Goal: Transaction & Acquisition: Book appointment/travel/reservation

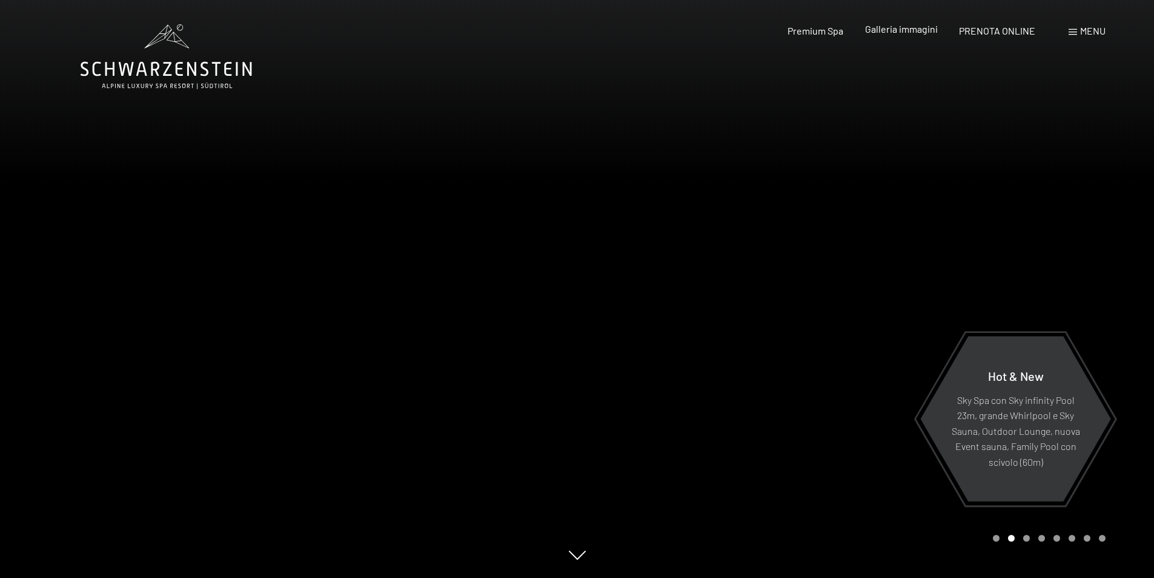
click at [884, 25] on span "Galleria immagini" at bounding box center [901, 29] width 73 height 12
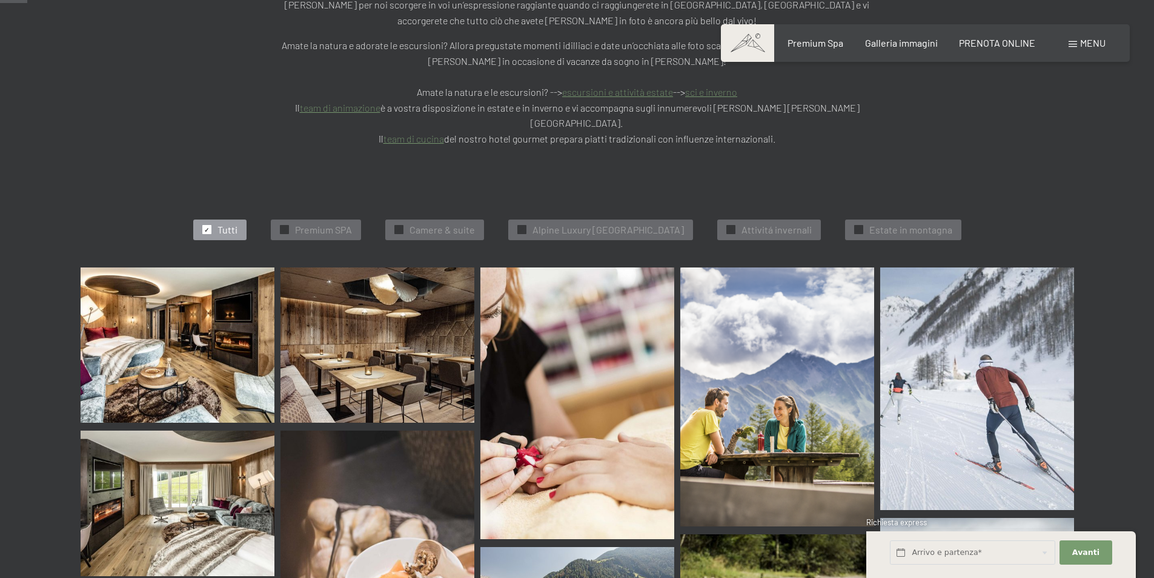
scroll to position [303, 0]
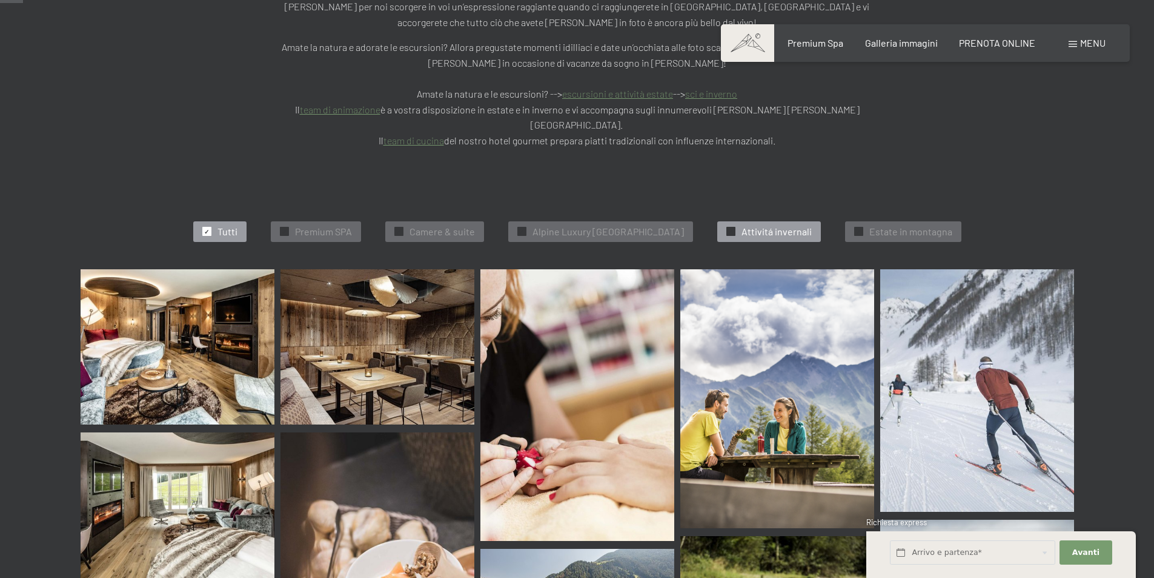
click at [767, 225] on span "Attivitá invernali" at bounding box center [777, 231] width 70 height 13
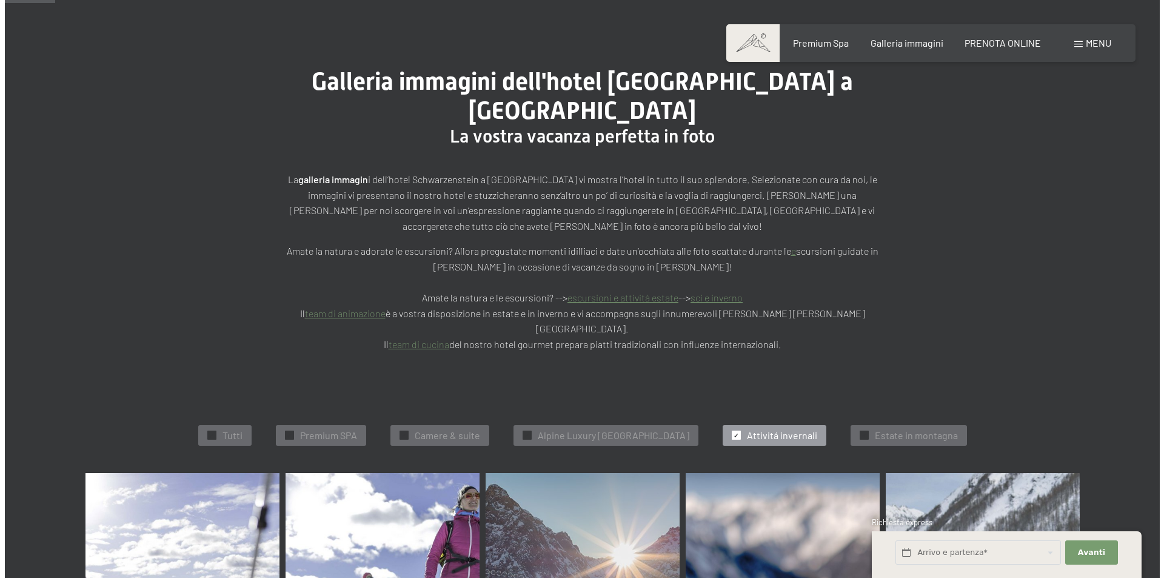
scroll to position [0, 0]
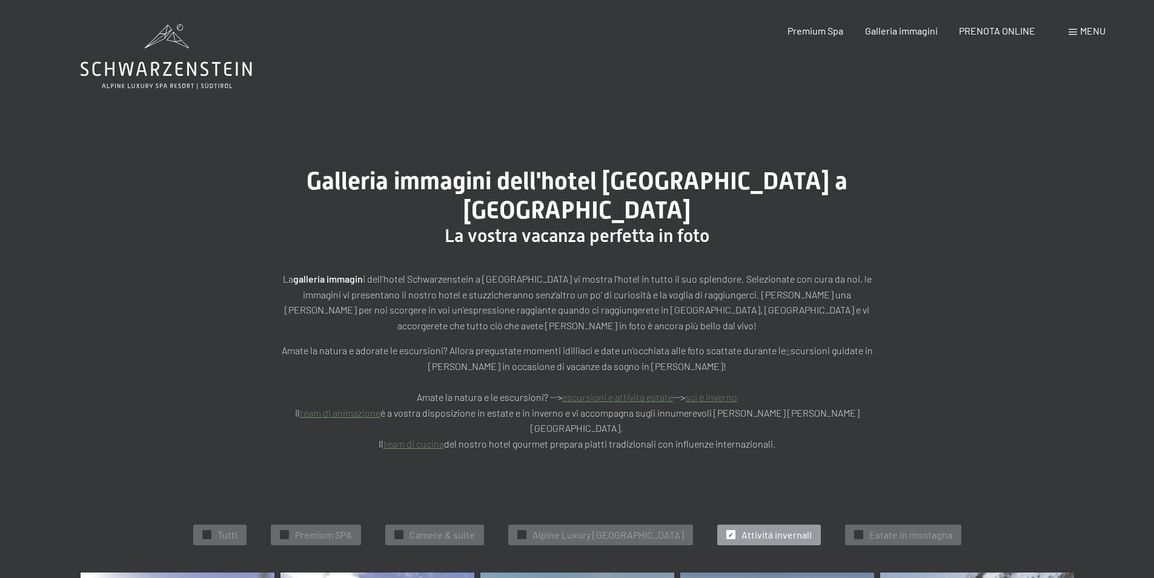
click at [1081, 30] on span "Menu" at bounding box center [1093, 31] width 25 height 12
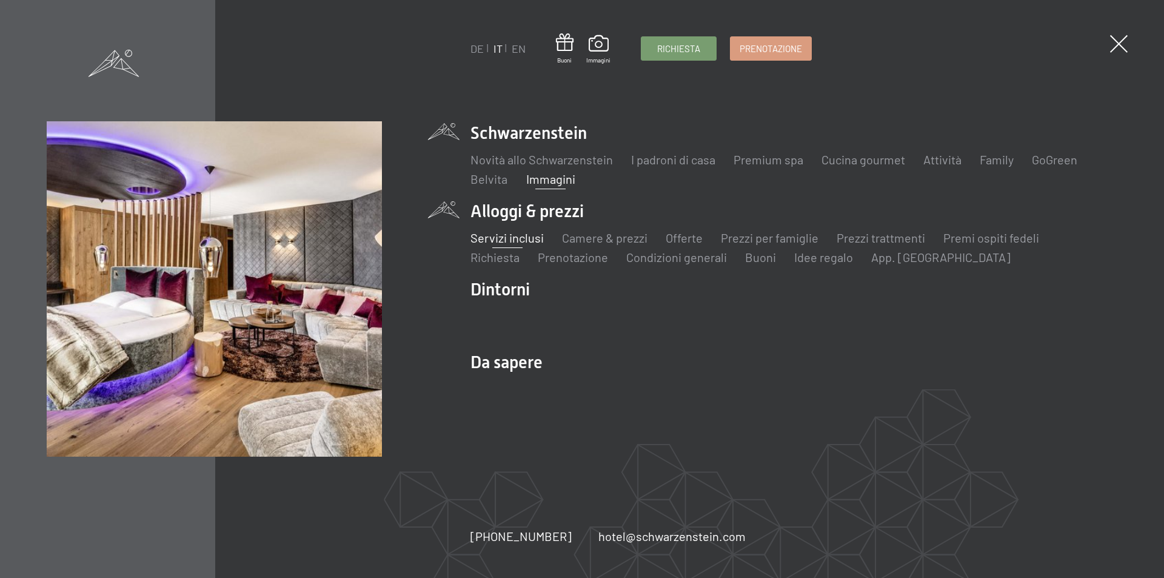
click at [522, 242] on link "Servizi inclusi" at bounding box center [506, 237] width 73 height 15
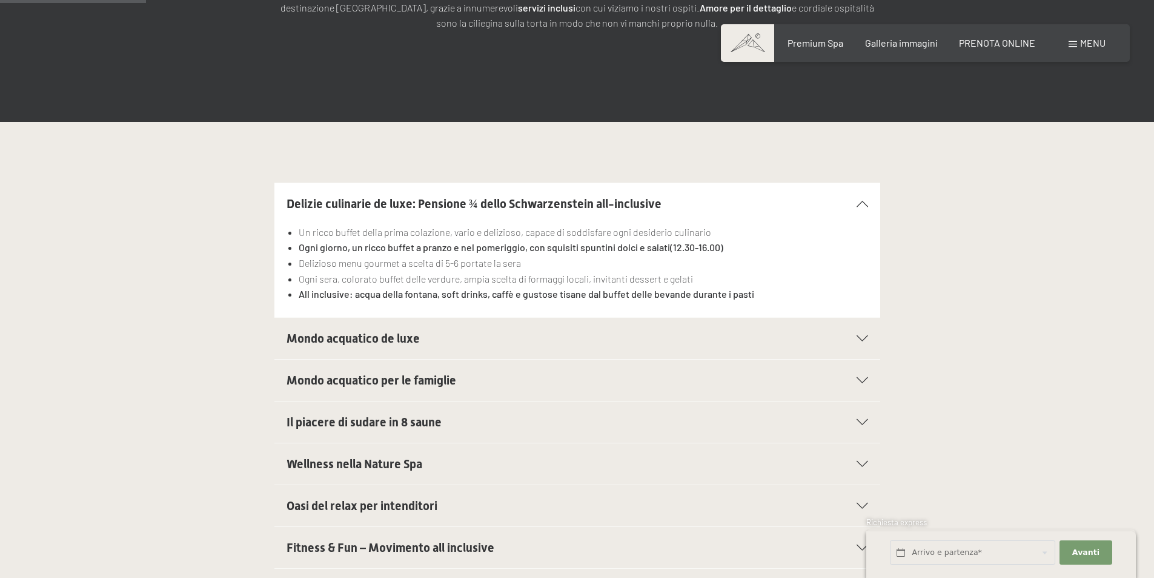
scroll to position [364, 0]
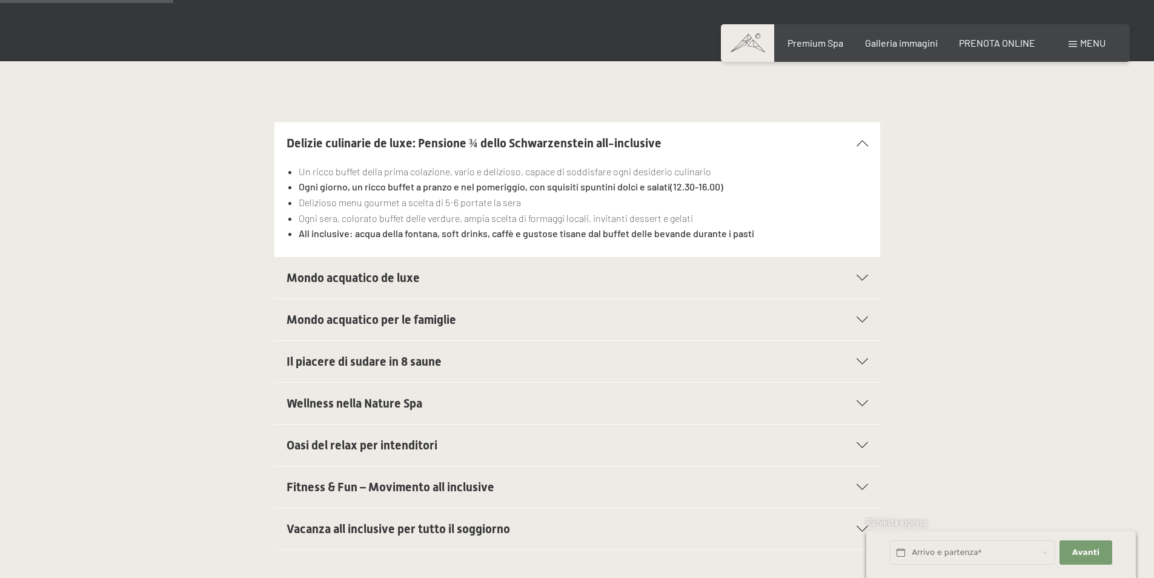
click at [426, 282] on h2 "Mondo acquatico de luxe" at bounding box center [549, 277] width 524 height 17
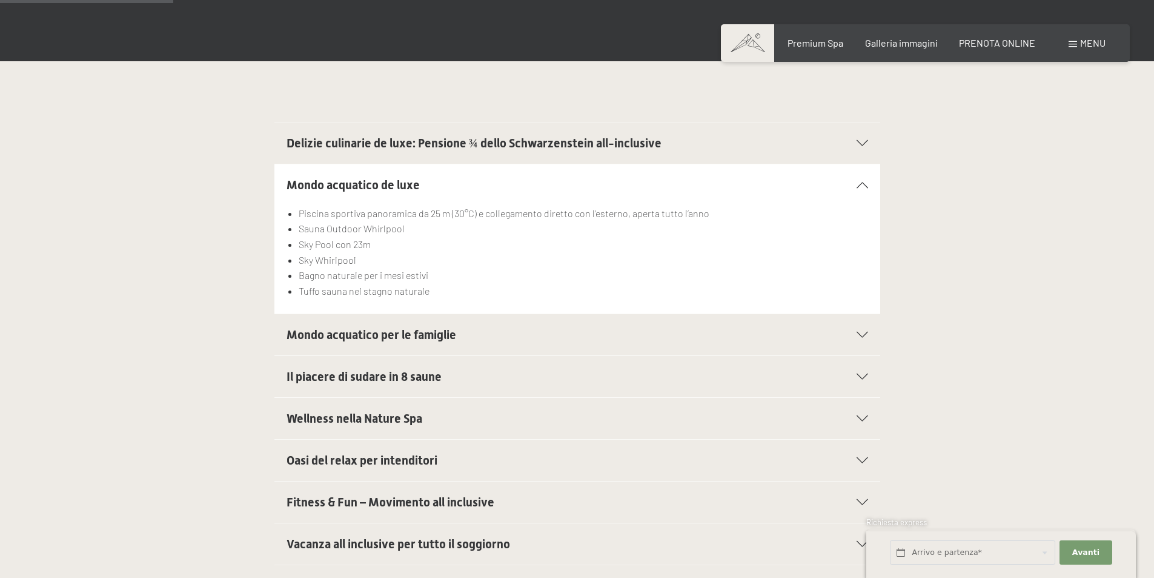
click at [404, 334] on span "Mondo acquatico per le famiglie" at bounding box center [372, 334] width 170 height 15
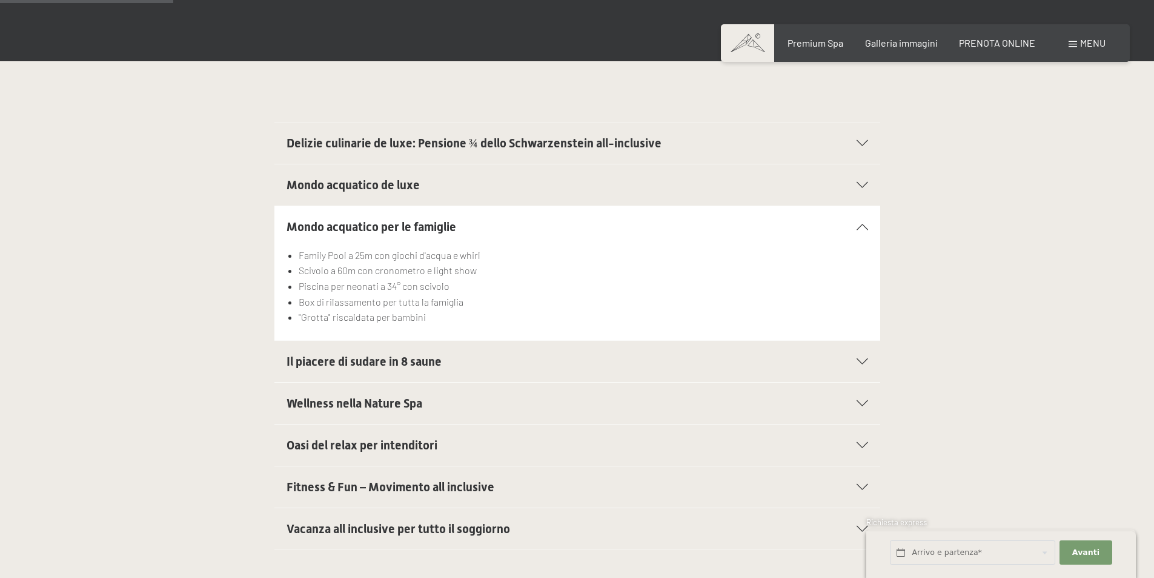
click at [398, 358] on span "Il piacere di sudare in 8 saune" at bounding box center [364, 361] width 155 height 15
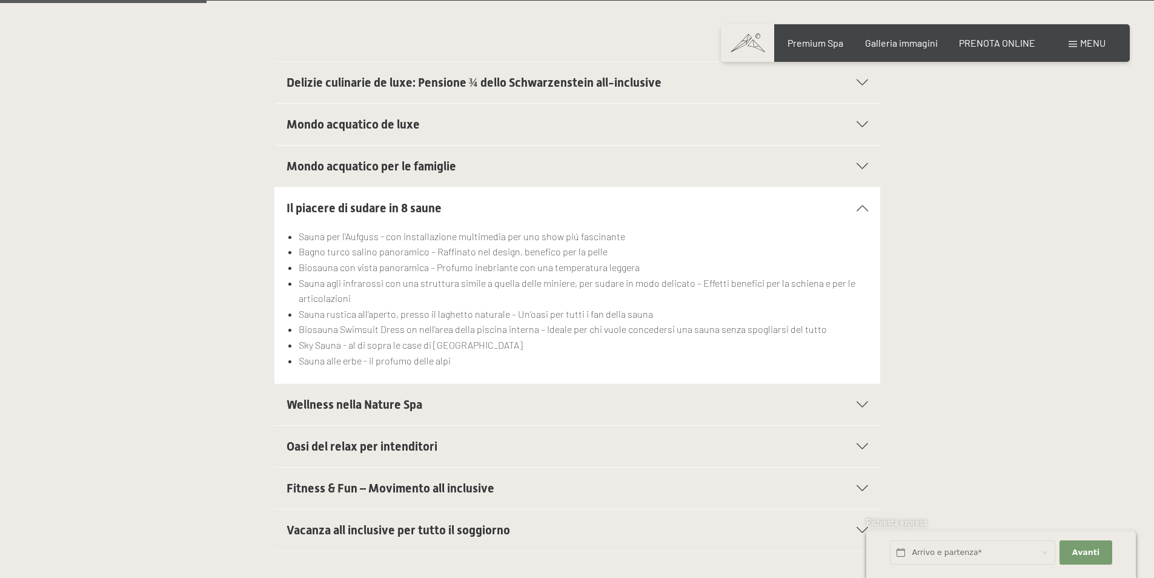
scroll to position [485, 0]
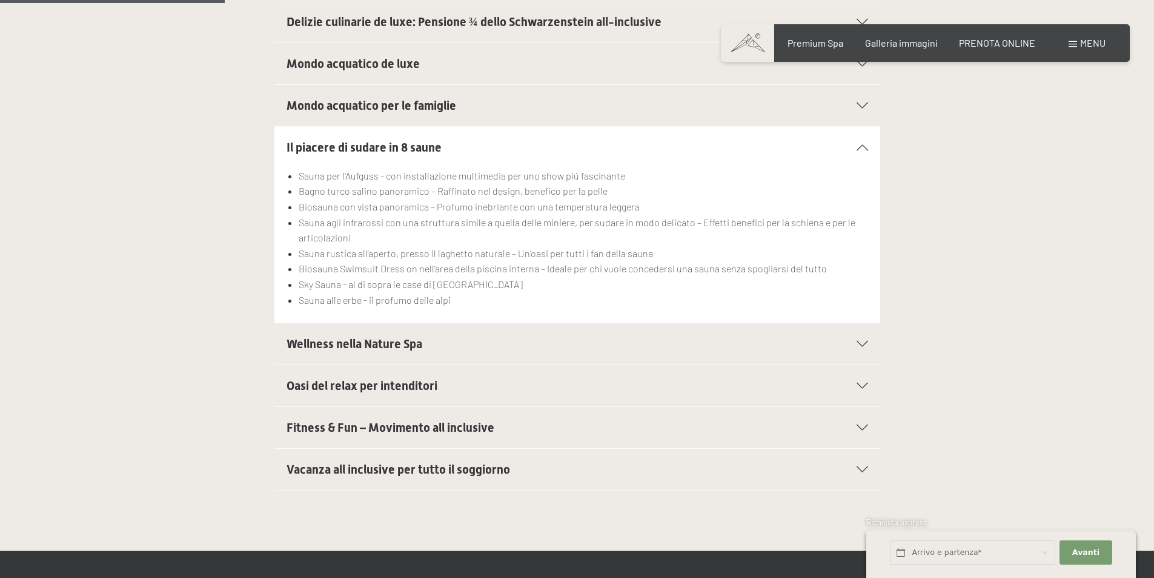
click at [440, 355] on div "Wellness nella Nature Spa" at bounding box center [578, 343] width 582 height 41
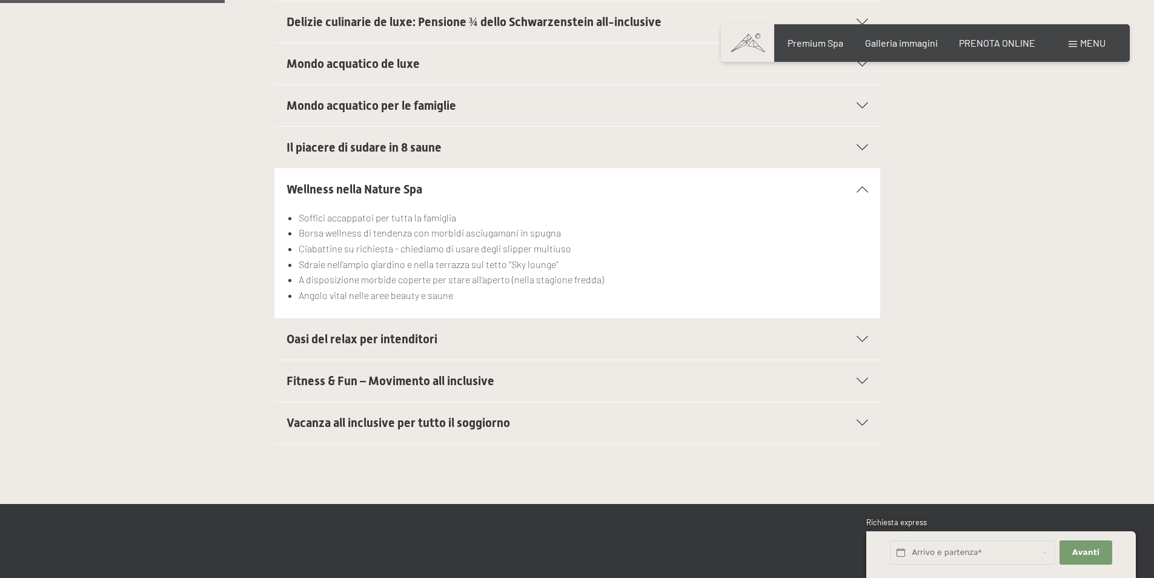
click at [358, 343] on span "Oasi del relax per intenditori" at bounding box center [362, 338] width 151 height 15
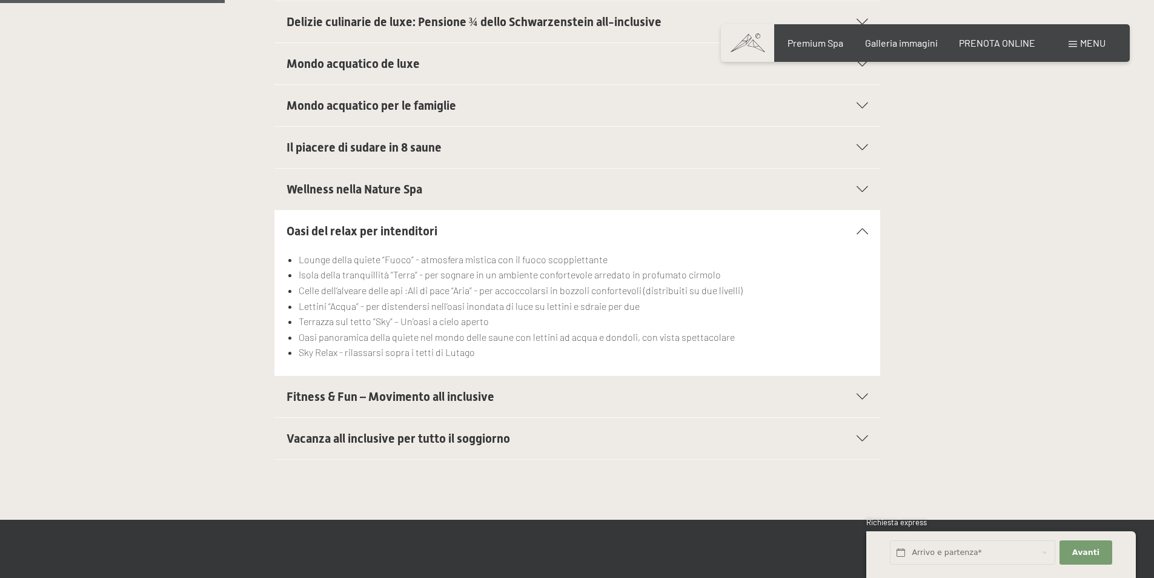
click at [371, 401] on span "Fitness & Fun – Movimento all inclusive" at bounding box center [391, 396] width 208 height 15
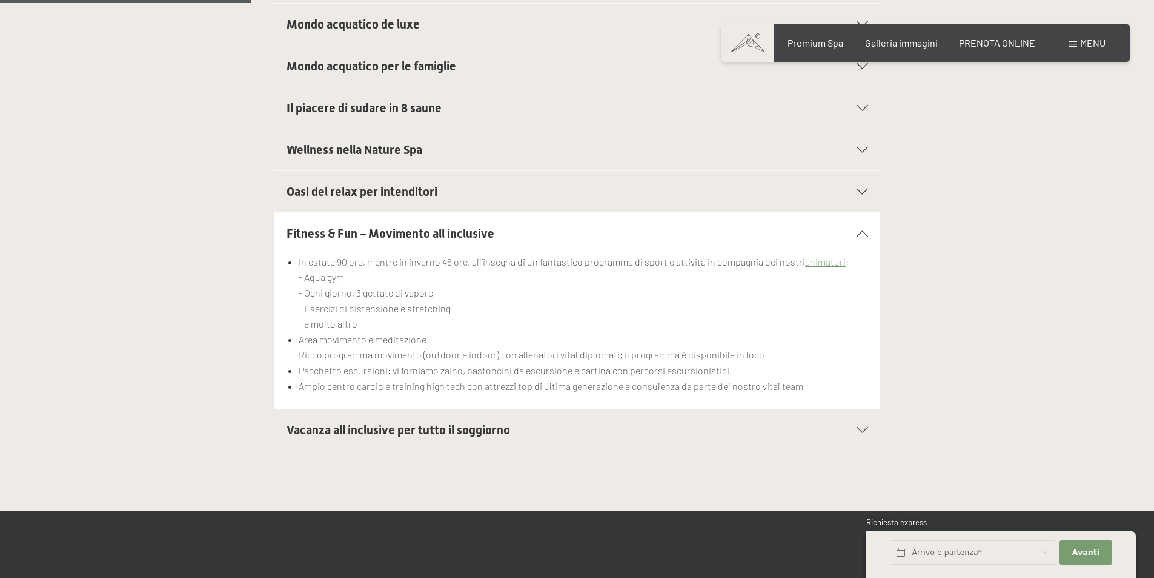
scroll to position [545, 0]
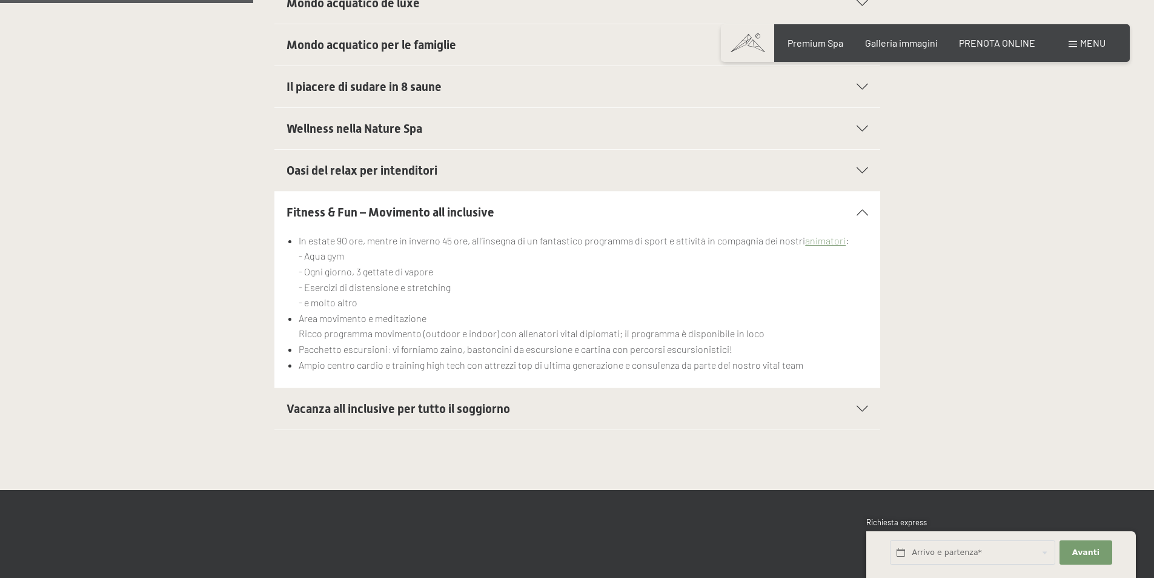
click at [379, 408] on span "Vacanza all inclusive per tutto il soggiorno" at bounding box center [399, 408] width 224 height 15
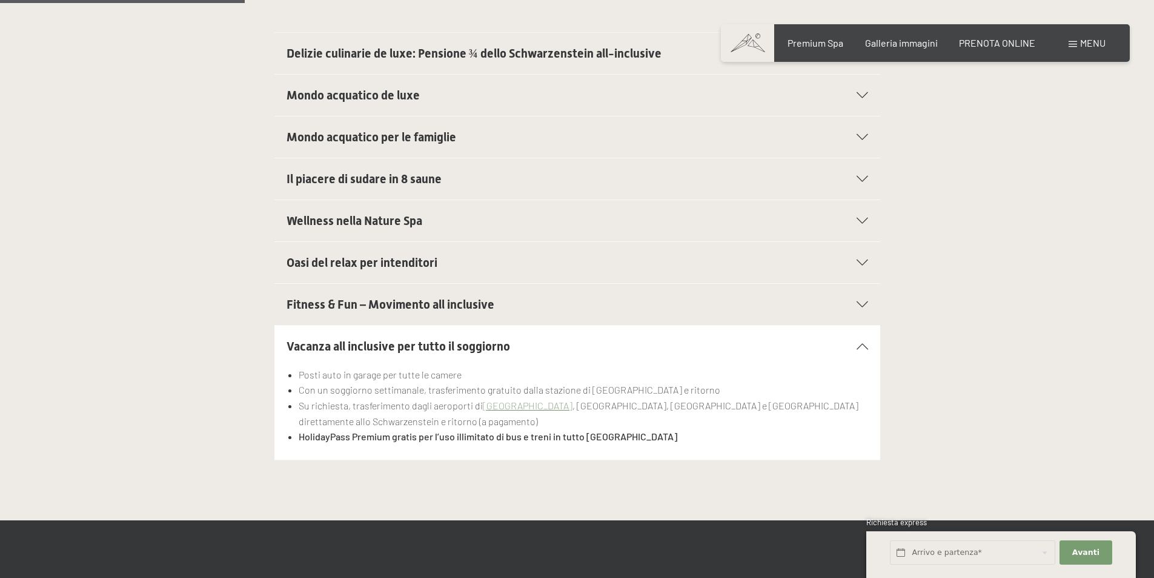
scroll to position [424, 0]
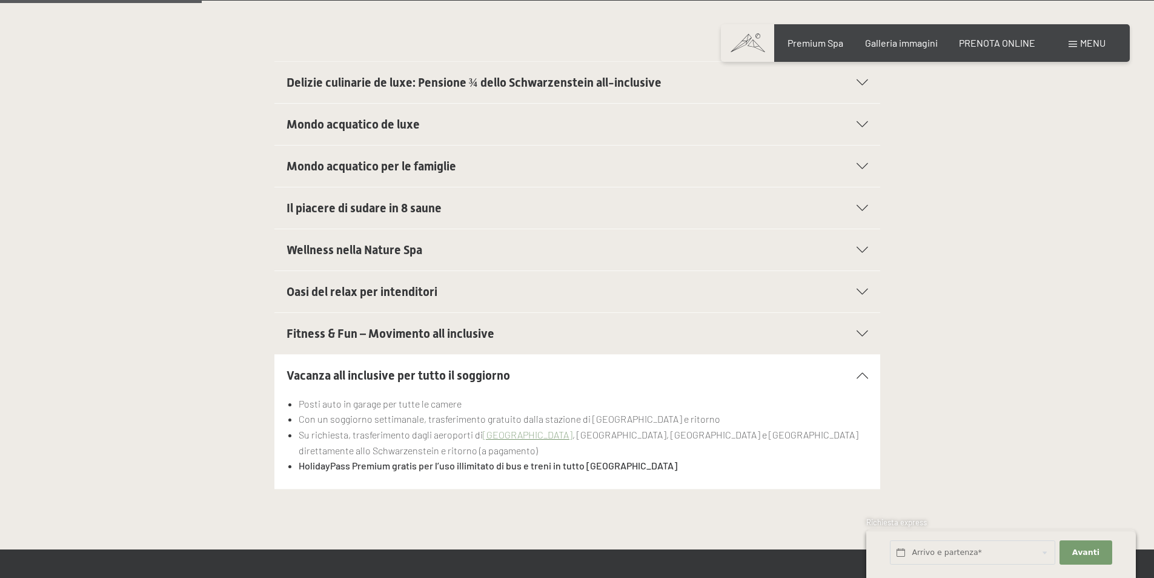
click at [379, 344] on div "Fitness & Fun – Movimento all inclusive" at bounding box center [578, 333] width 582 height 41
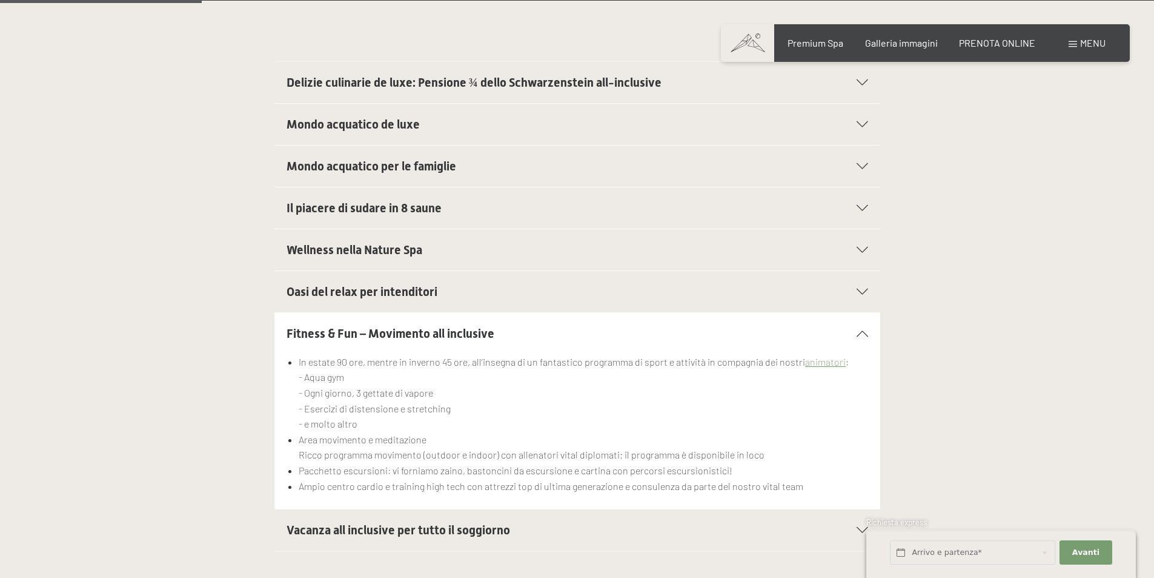
click at [386, 98] on div "Delizie culinarie de luxe: Pensione ¾ dello Schwarzenstein all-inclusive" at bounding box center [578, 82] width 582 height 41
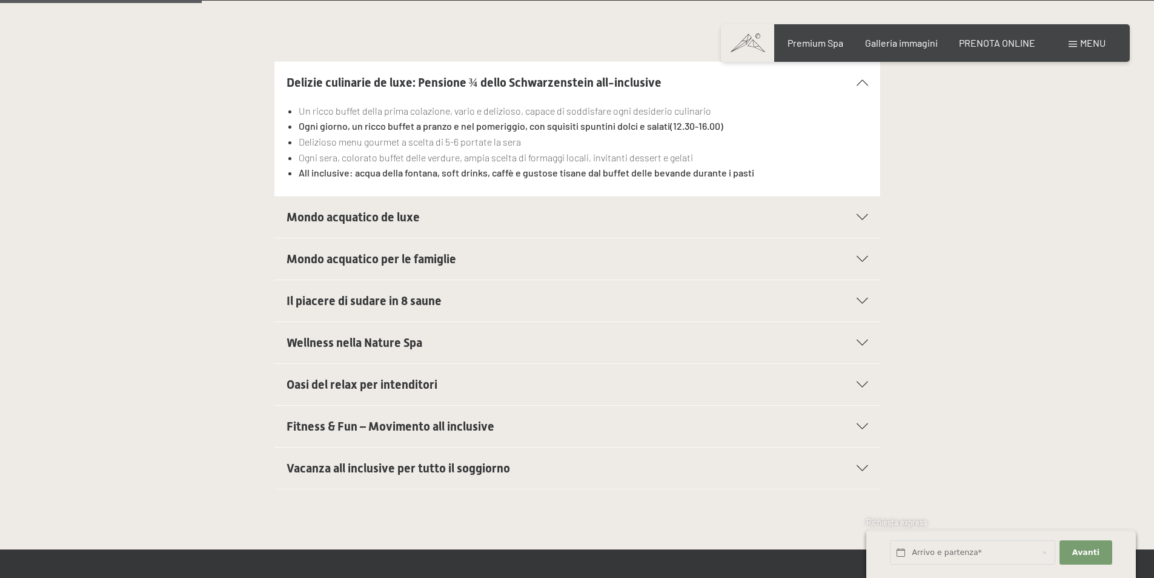
click at [335, 204] on div "Mondo acquatico de luxe" at bounding box center [578, 216] width 582 height 41
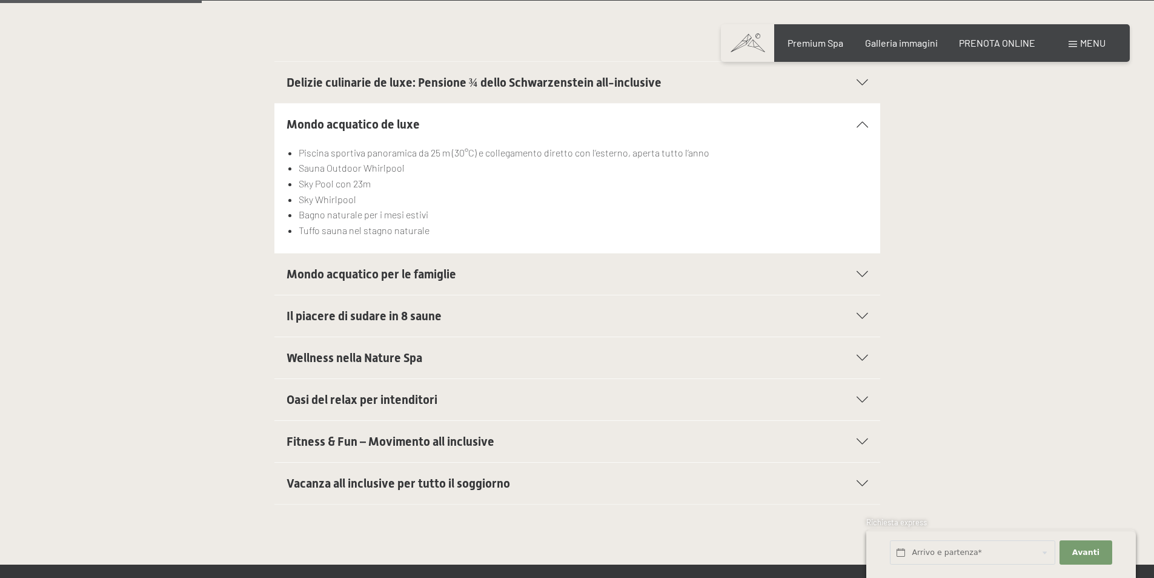
click at [342, 270] on span "Mondo acquatico per le famiglie" at bounding box center [372, 274] width 170 height 15
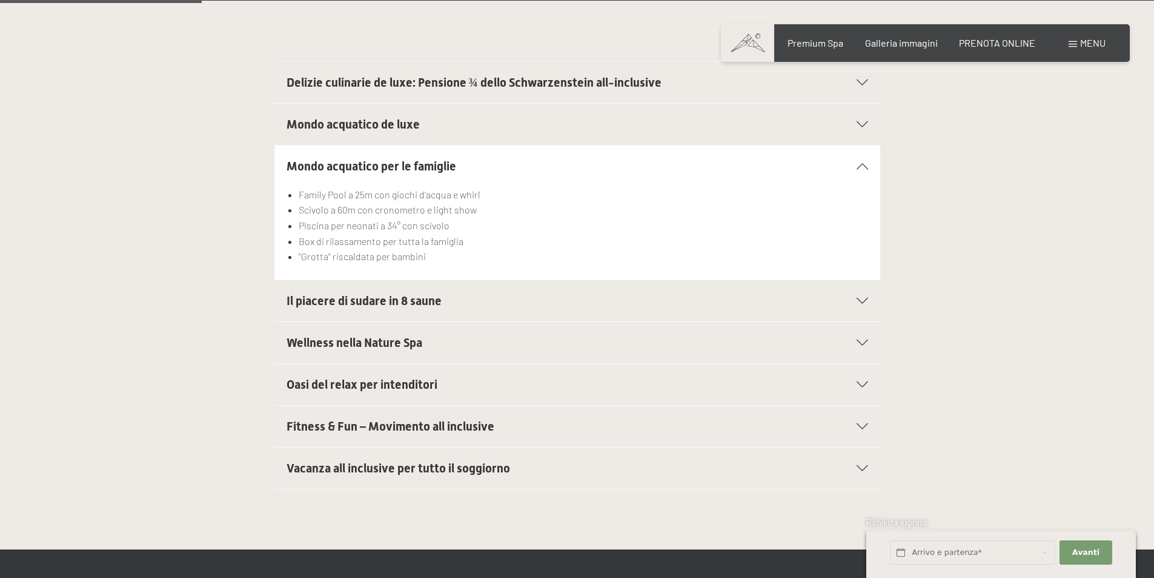
click at [345, 293] on span "Il piacere di sudare in 8 saune" at bounding box center [364, 300] width 155 height 15
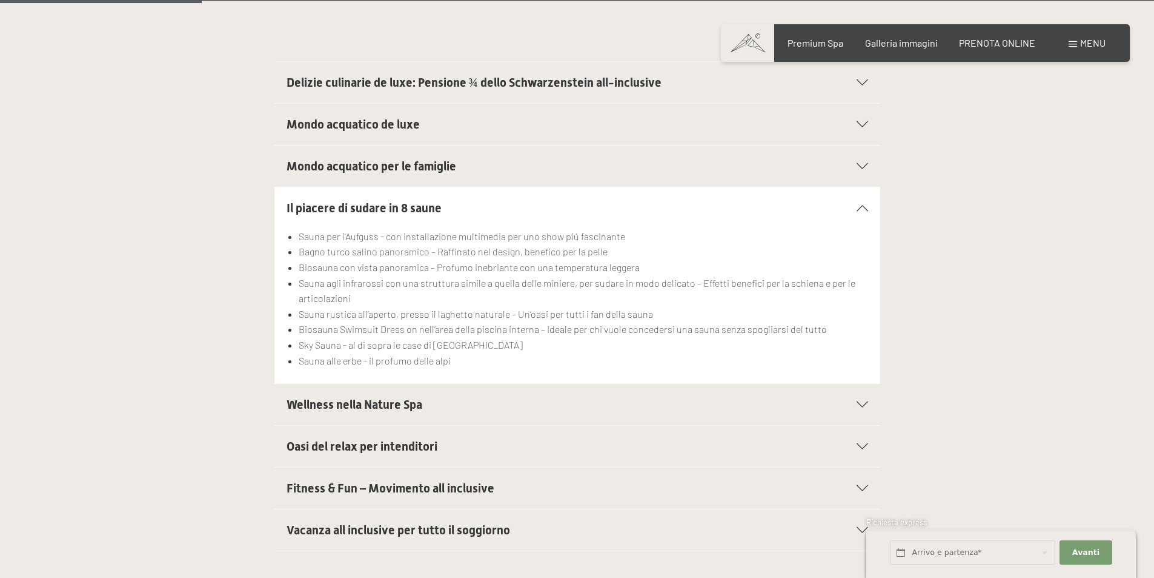
click at [354, 487] on span "Fitness & Fun – Movimento all inclusive" at bounding box center [391, 488] width 208 height 15
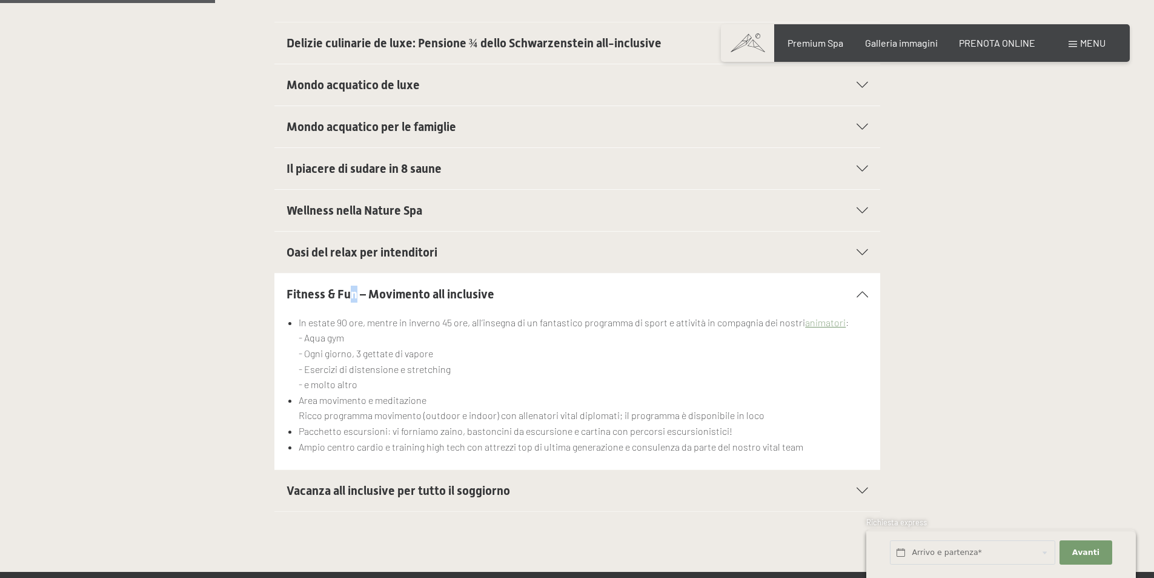
scroll to position [485, 0]
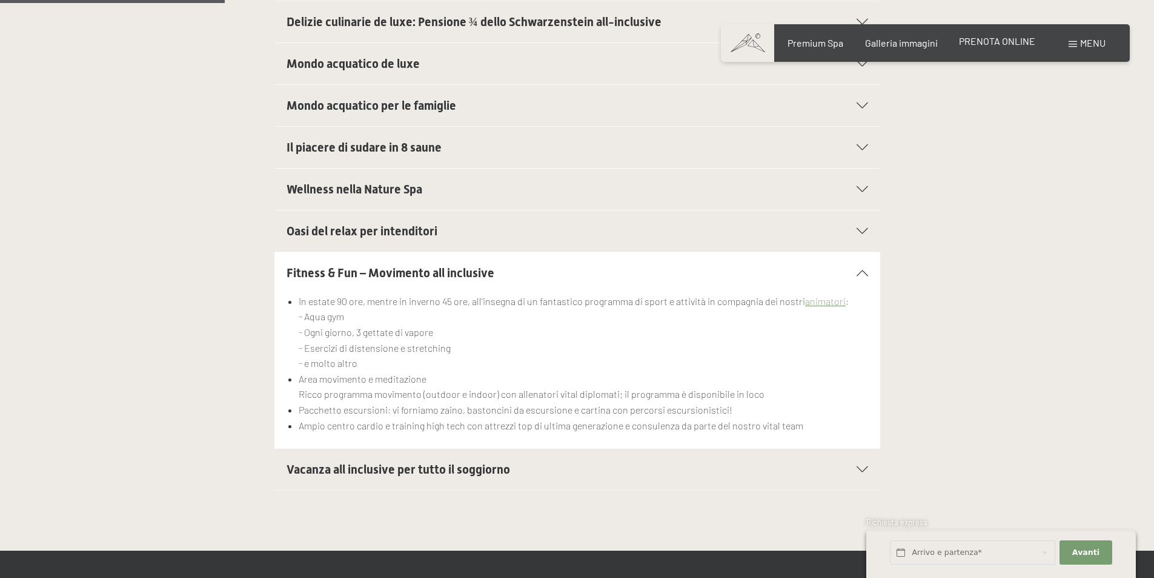
click at [1016, 48] on div "PRENOTA ONLINE" at bounding box center [997, 41] width 76 height 13
click at [1006, 42] on span "PRENOTA ONLINE" at bounding box center [997, 41] width 76 height 12
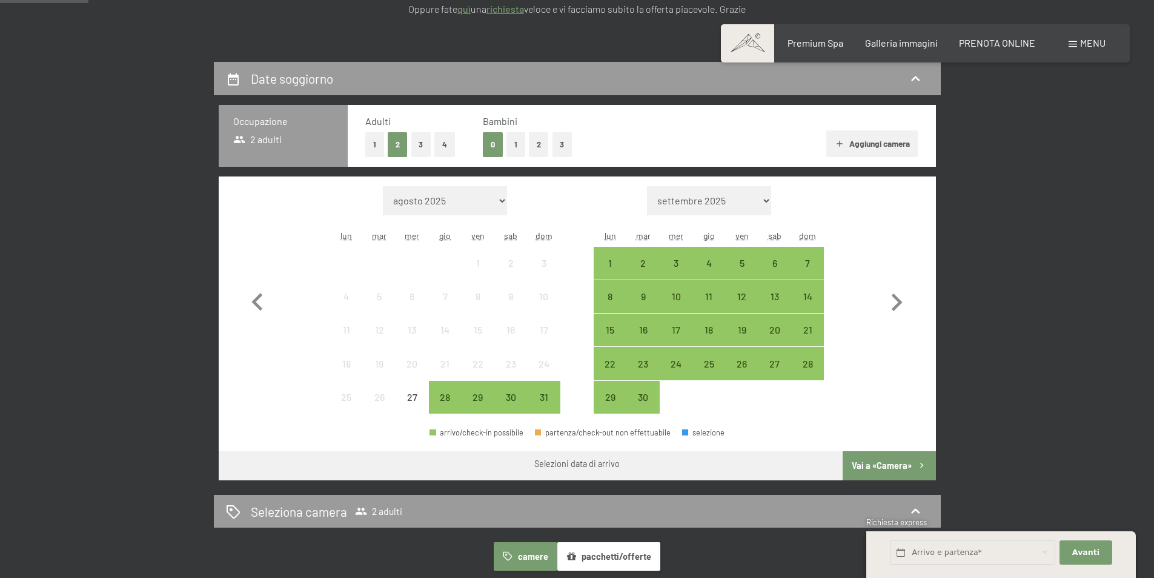
scroll to position [303, 0]
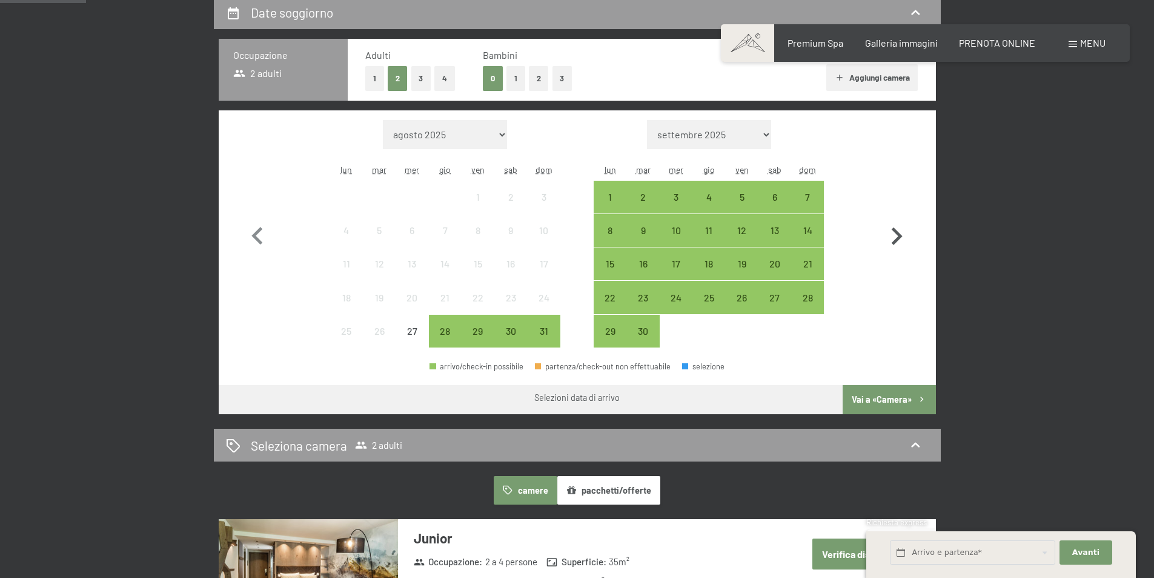
click at [898, 231] on icon "button" at bounding box center [896, 236] width 35 height 35
select select "2025-09-01"
select select "2025-10-01"
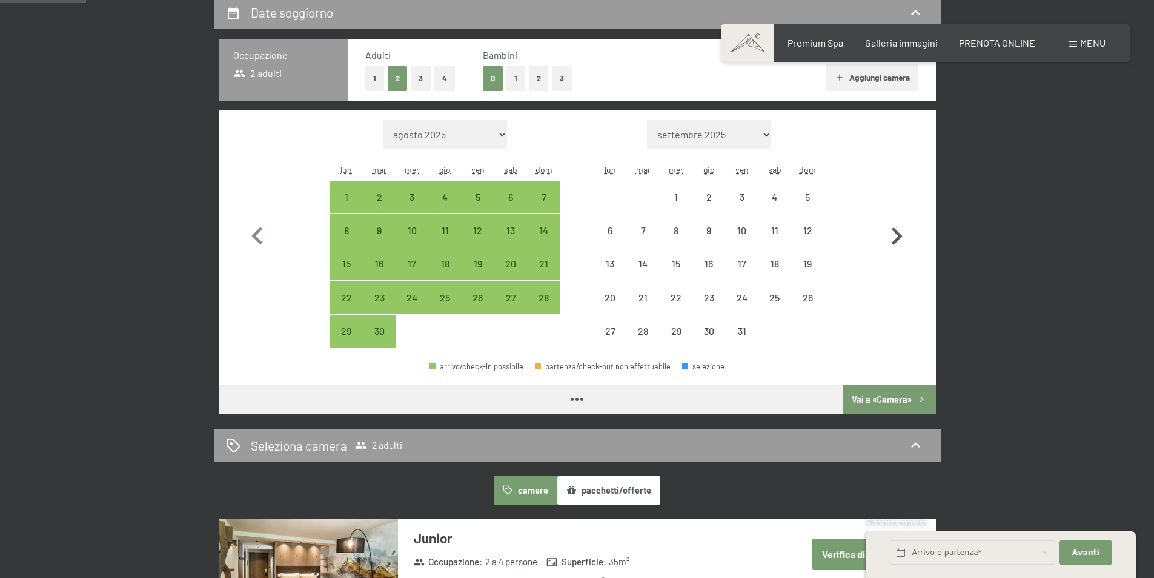
click at [898, 231] on icon "button" at bounding box center [896, 236] width 35 height 35
select select "2025-10-01"
select select "2025-11-01"
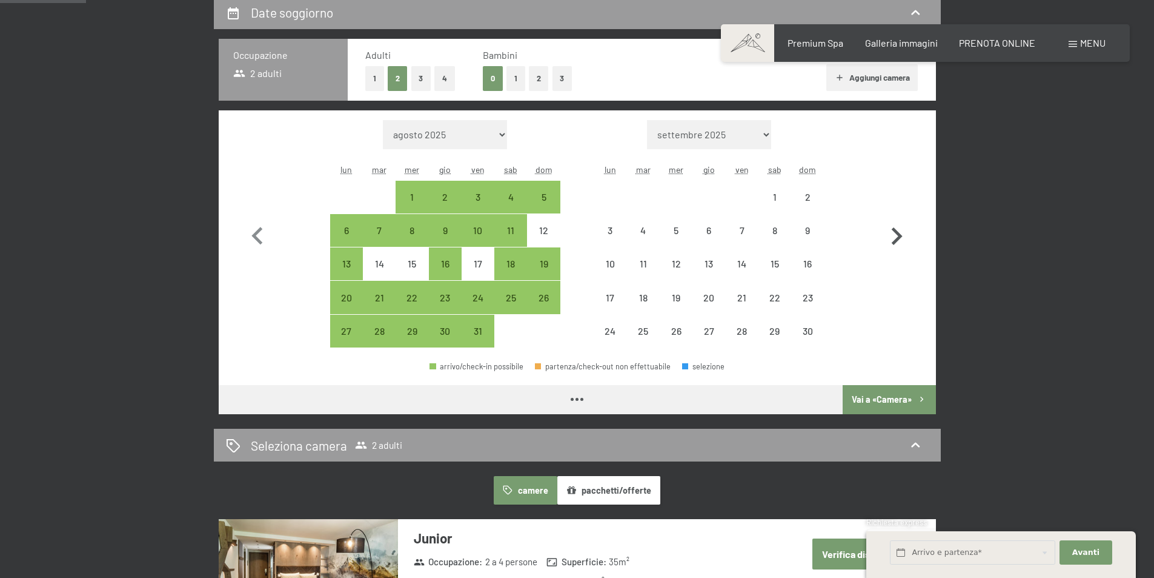
click at [898, 231] on icon "button" at bounding box center [896, 236] width 35 height 35
select select "2025-11-01"
select select "2025-12-01"
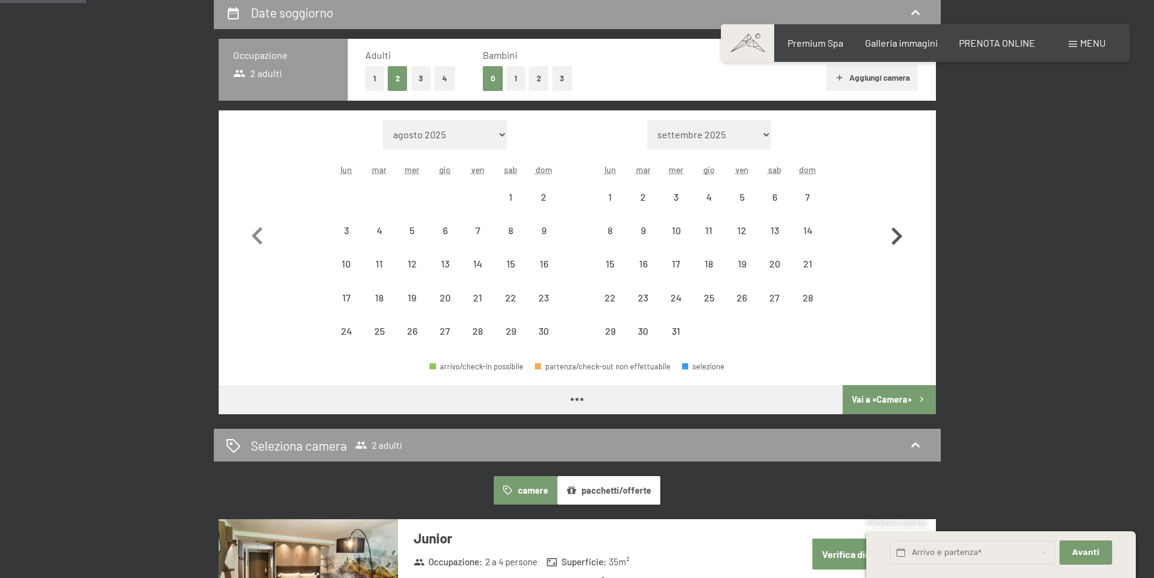
click at [898, 231] on icon "button" at bounding box center [896, 236] width 35 height 35
select select "2025-12-01"
select select "2026-01-01"
select select "2025-12-01"
select select "2026-01-01"
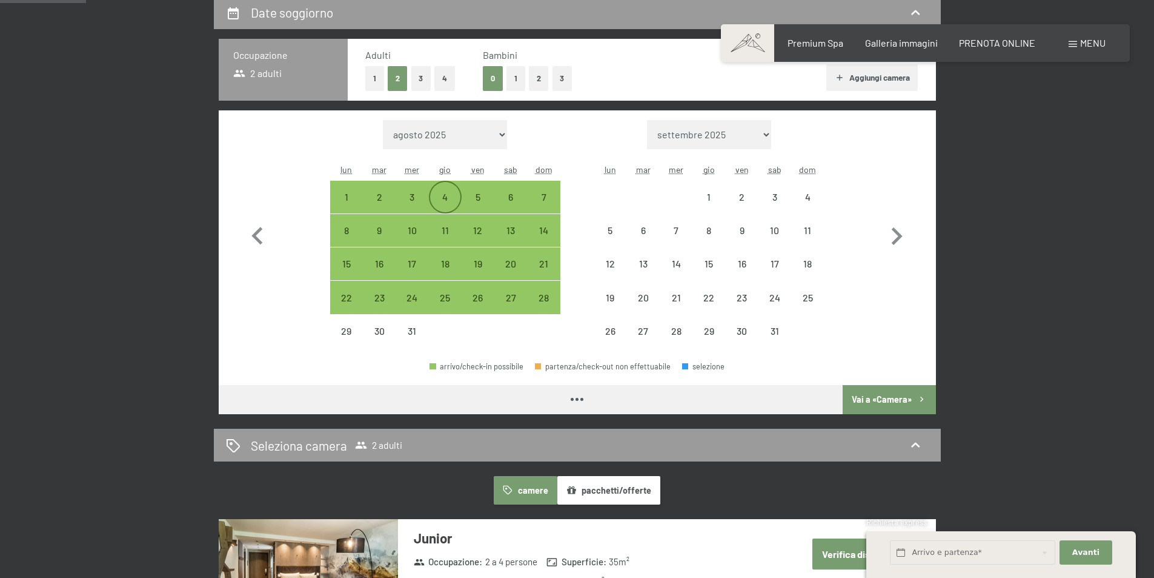
select select "2025-12-01"
select select "2026-01-01"
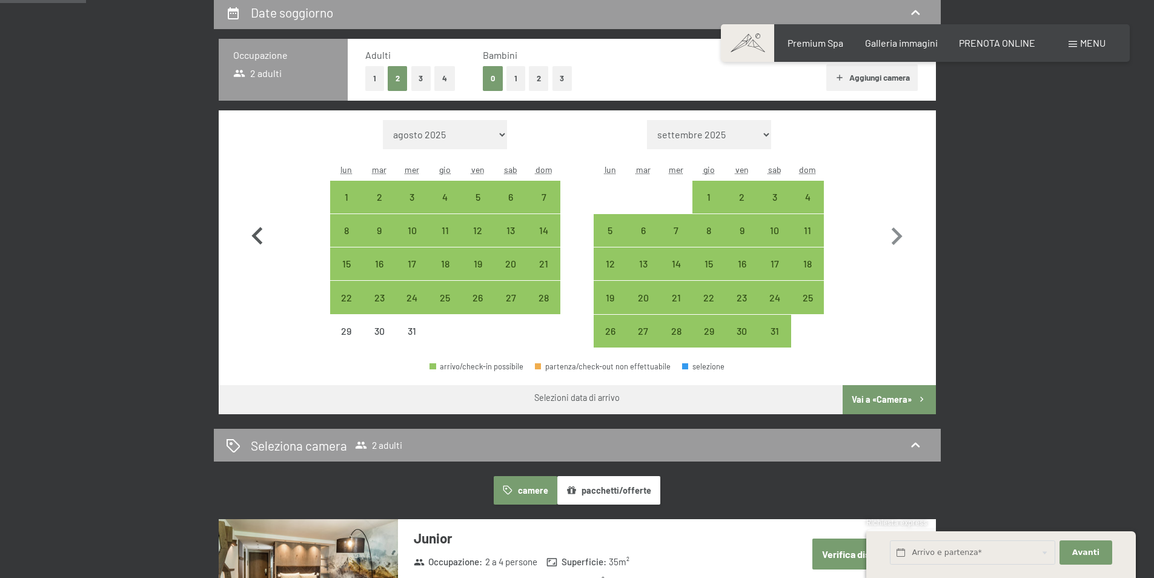
click at [263, 224] on icon "button" at bounding box center [257, 236] width 35 height 35
select select "2025-11-01"
select select "2025-12-01"
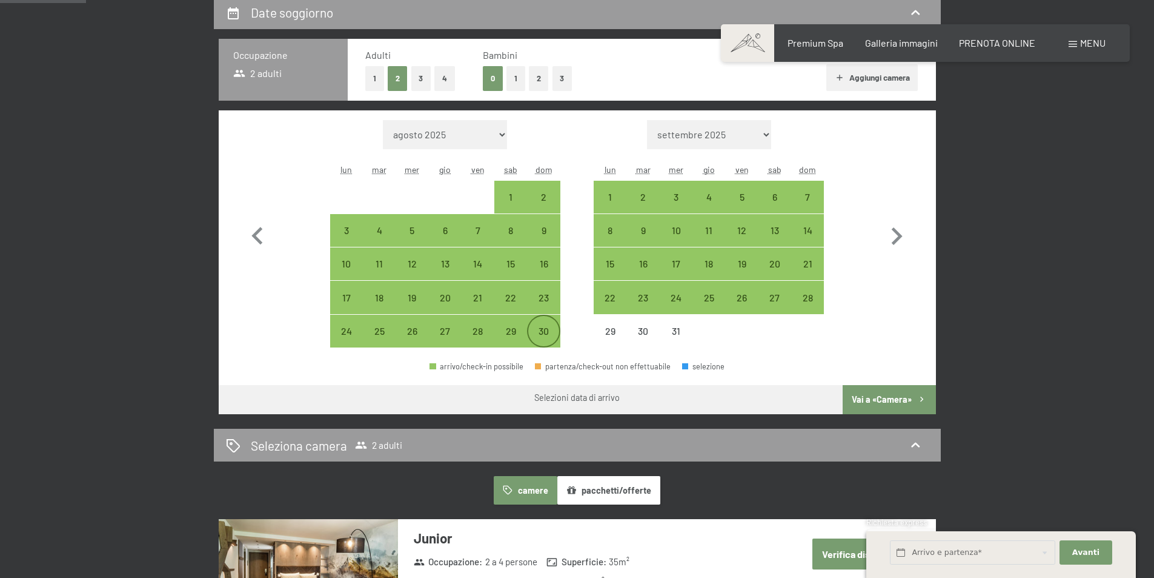
click at [551, 335] on div "30" at bounding box center [543, 341] width 30 height 30
select select "2025-11-01"
select select "2025-12-01"
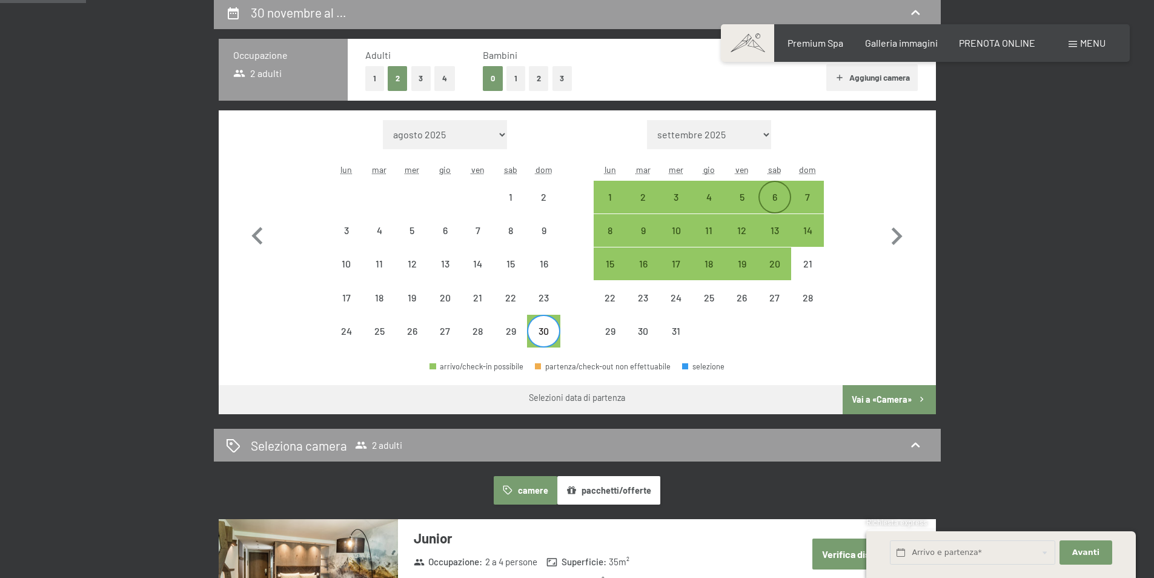
click at [779, 203] on div "6" at bounding box center [775, 207] width 30 height 30
select select "2025-11-01"
select select "2025-12-01"
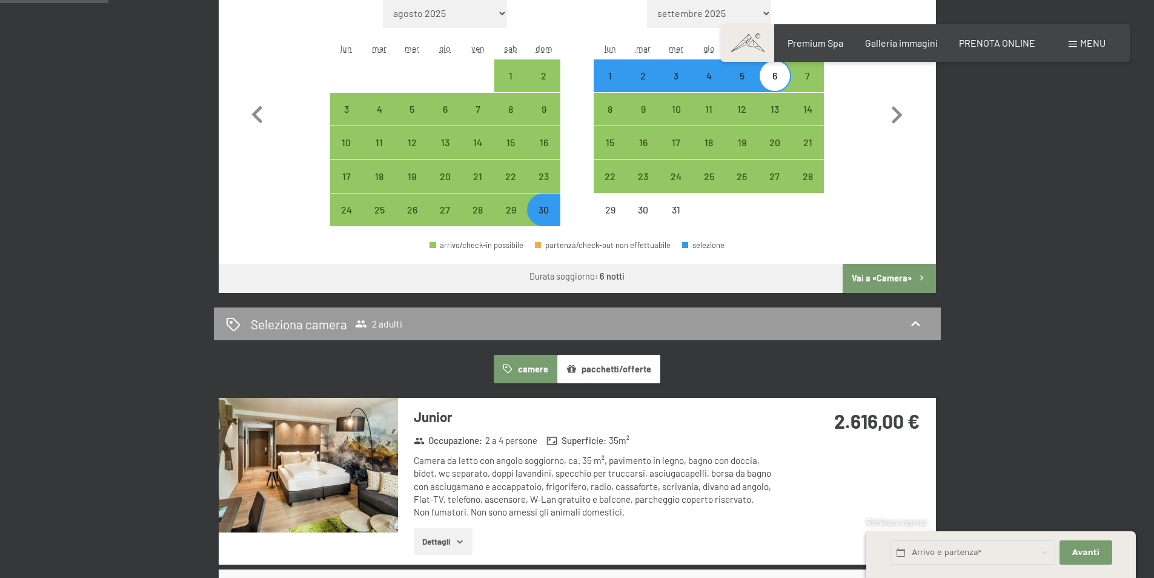
scroll to position [242, 0]
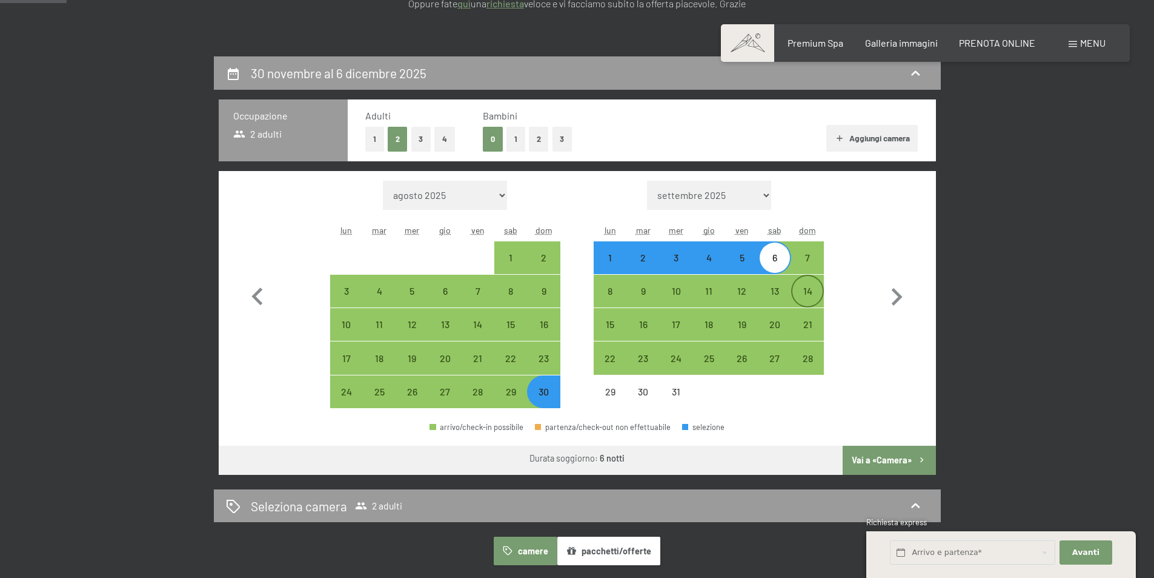
click at [803, 295] on div "14" at bounding box center [808, 301] width 30 height 30
select select "2025-11-01"
select select "2025-12-01"
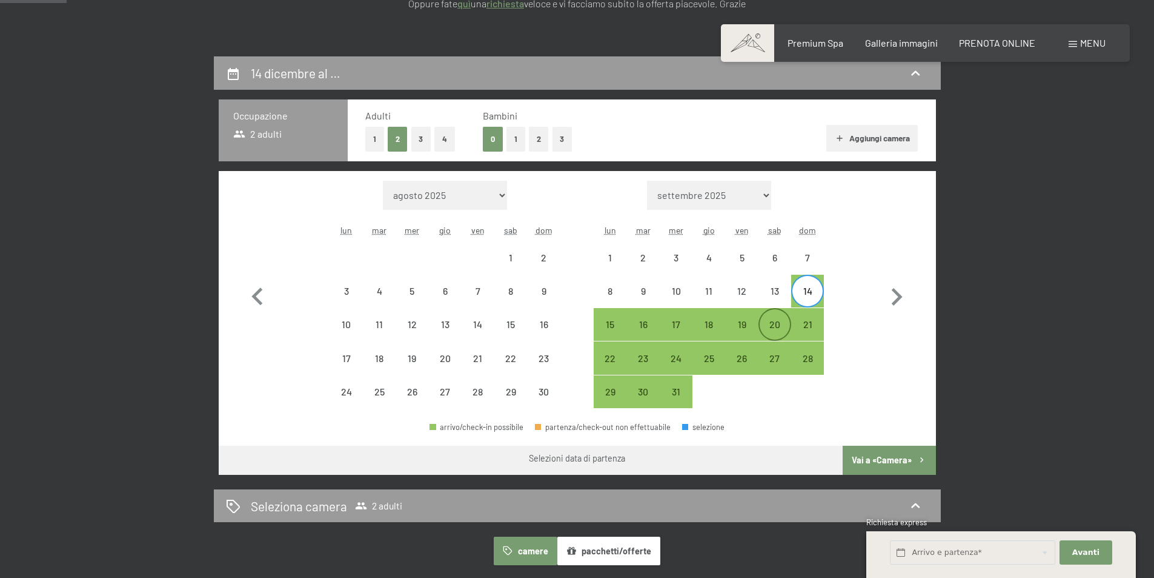
click at [782, 320] on div "20" at bounding box center [775, 334] width 30 height 30
select select "2025-11-01"
select select "2025-12-01"
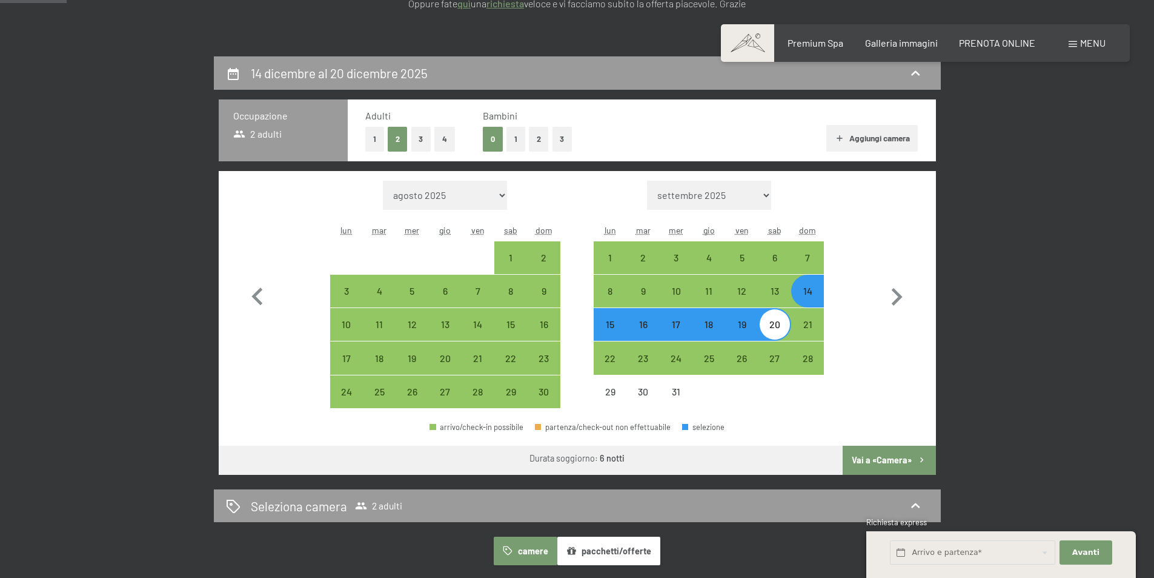
click at [893, 461] on button "Vai a «Camera»" at bounding box center [889, 459] width 93 height 29
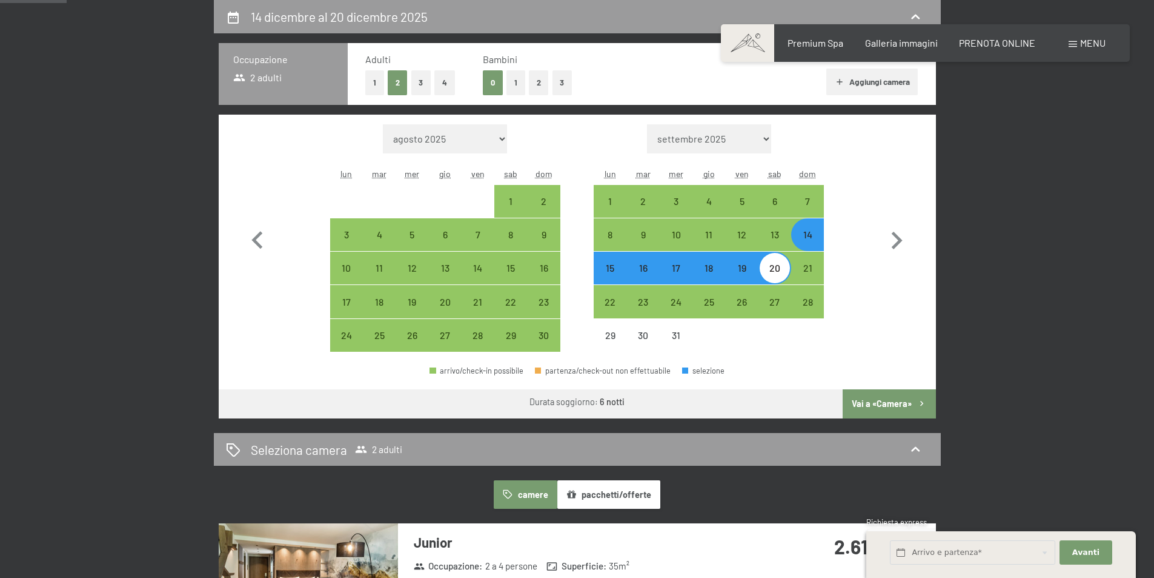
select select "2025-11-01"
select select "2025-12-01"
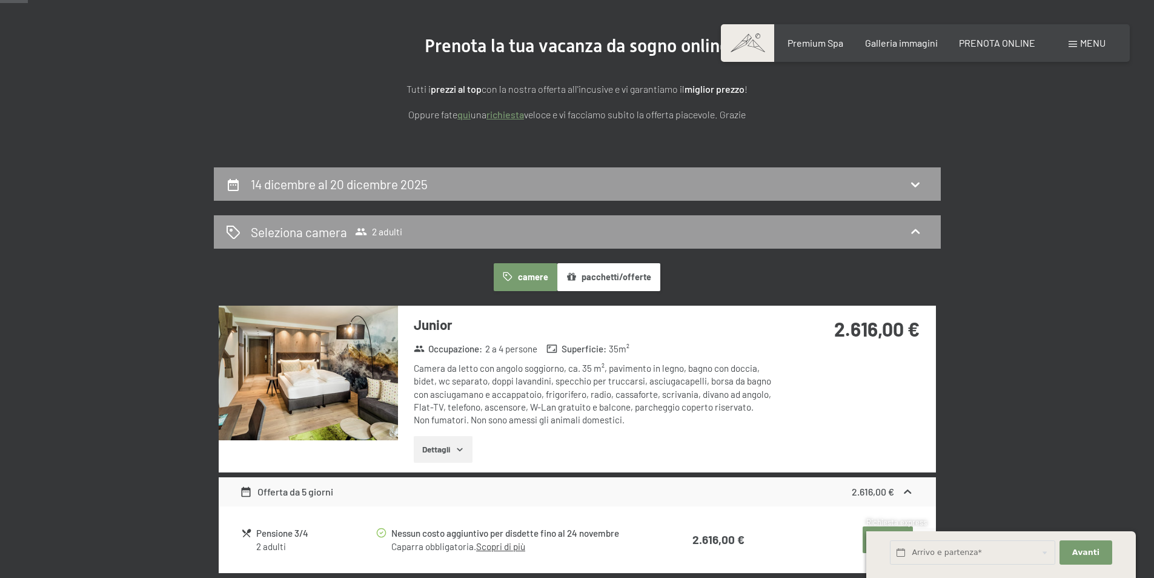
scroll to position [56, 0]
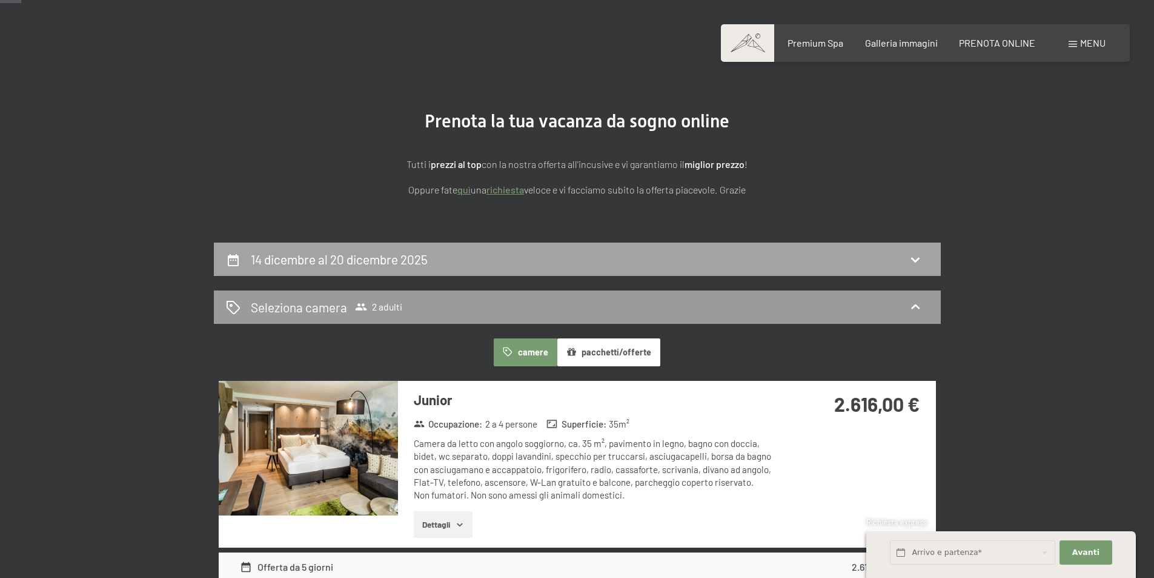
click at [410, 255] on h2 "14 dicembre al 20 dicembre 2025" at bounding box center [339, 258] width 177 height 15
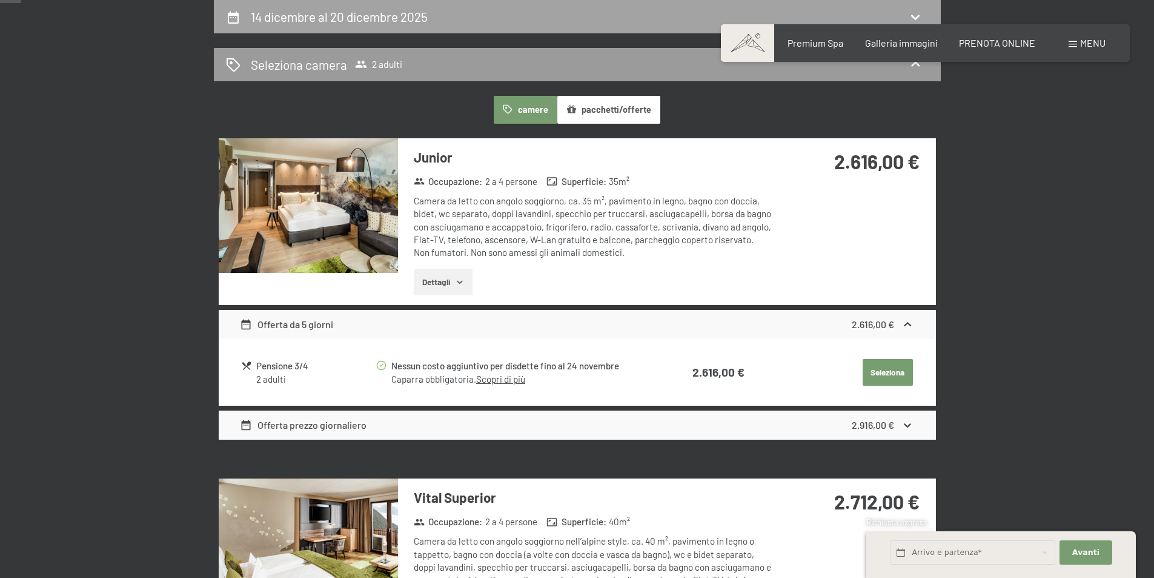
select select "2025-11-01"
select select "2025-12-01"
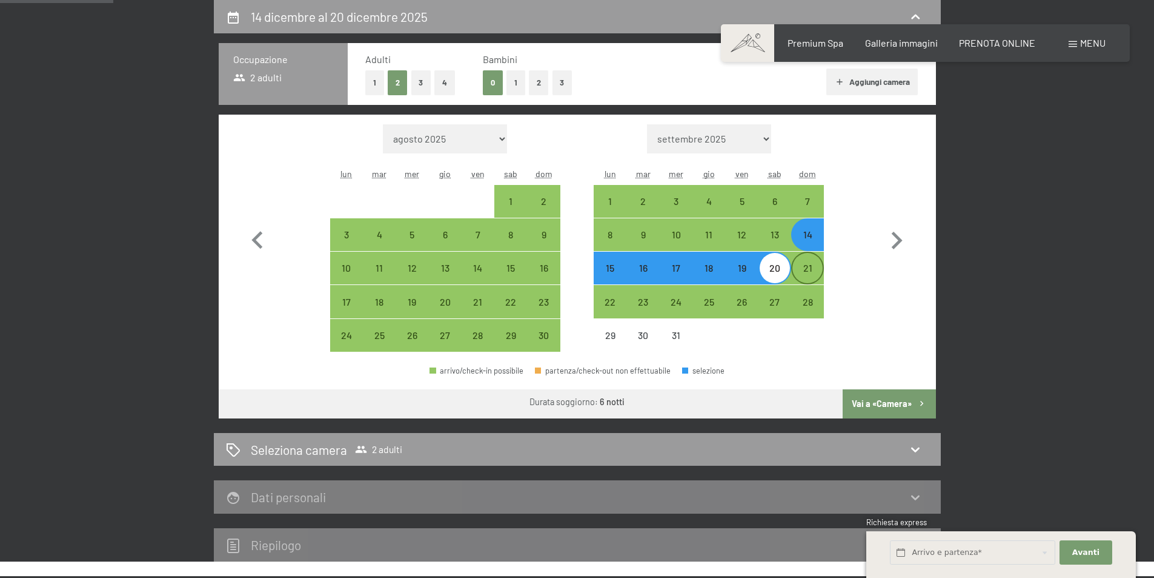
click at [807, 279] on div "21" at bounding box center [808, 278] width 30 height 30
select select "2025-11-01"
select select "2025-12-01"
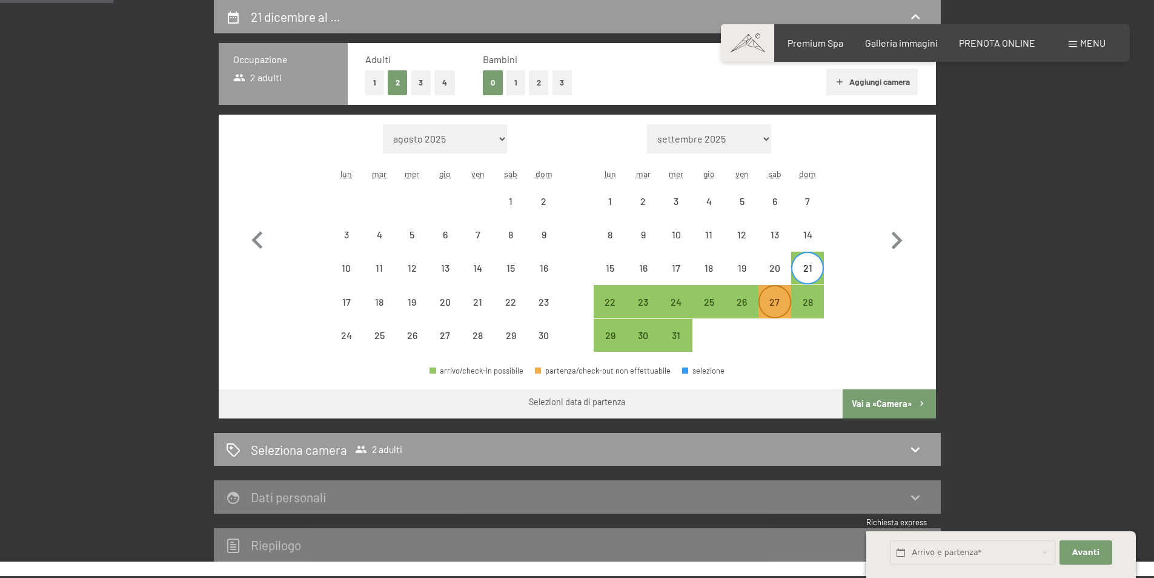
click at [771, 299] on div "27" at bounding box center [775, 312] width 30 height 30
select select "2025-11-01"
select select "2025-12-01"
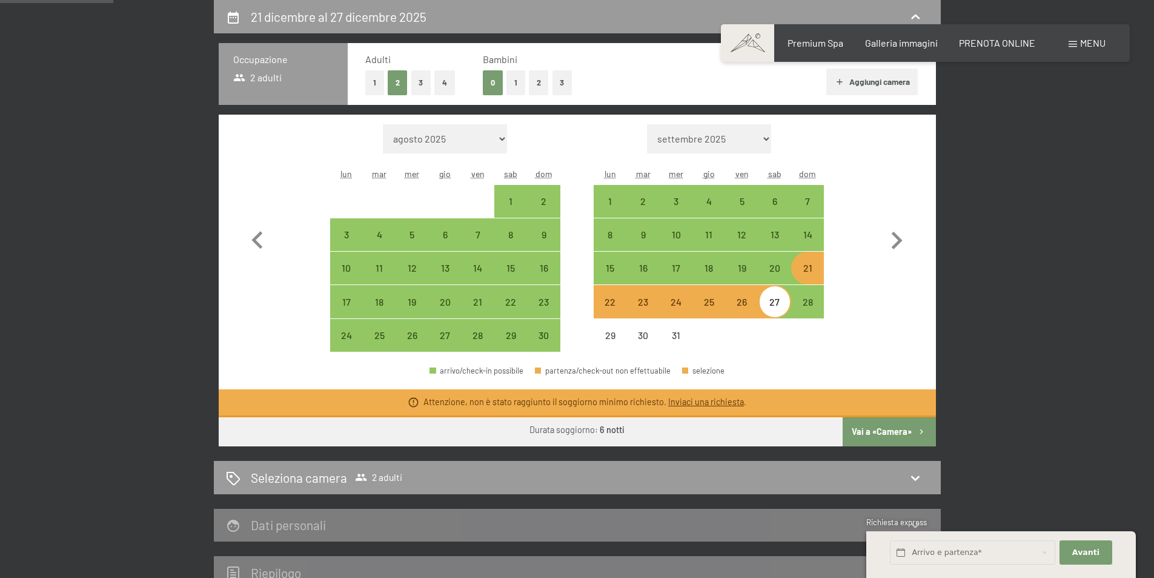
click at [804, 271] on div "21" at bounding box center [808, 278] width 30 height 30
select select "2025-11-01"
select select "2025-12-01"
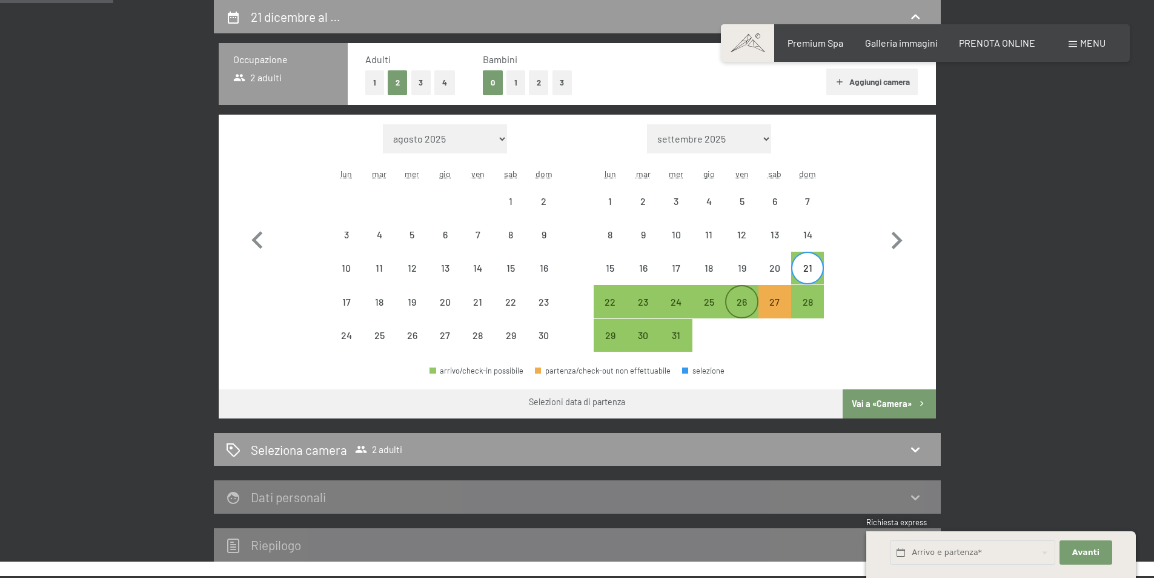
click at [742, 312] on div "26" at bounding box center [742, 312] width 30 height 30
select select "2025-11-01"
select select "2025-12-01"
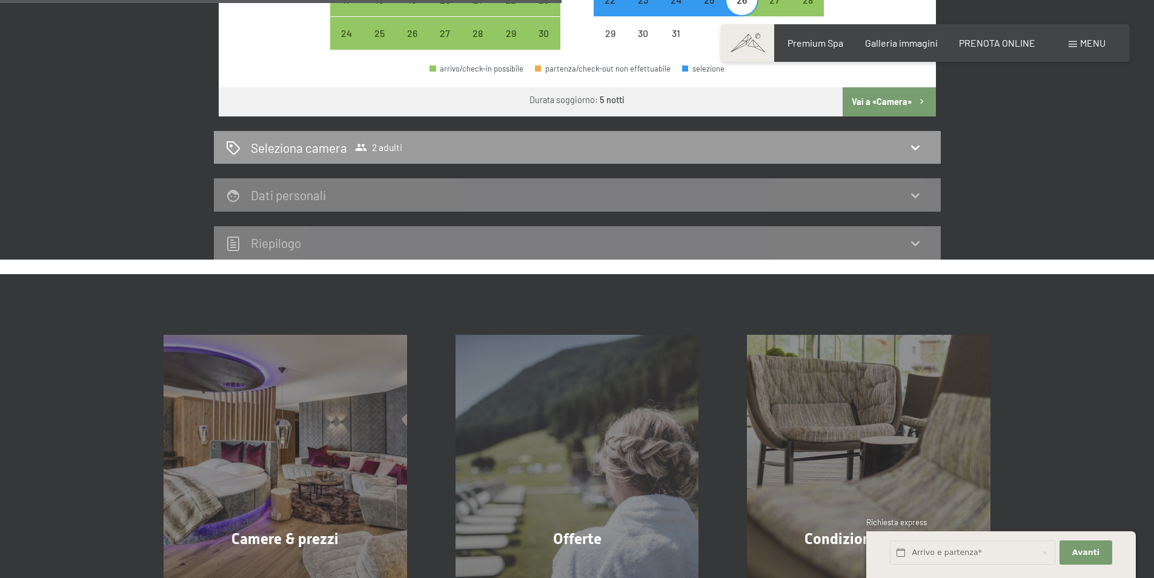
scroll to position [602, 0]
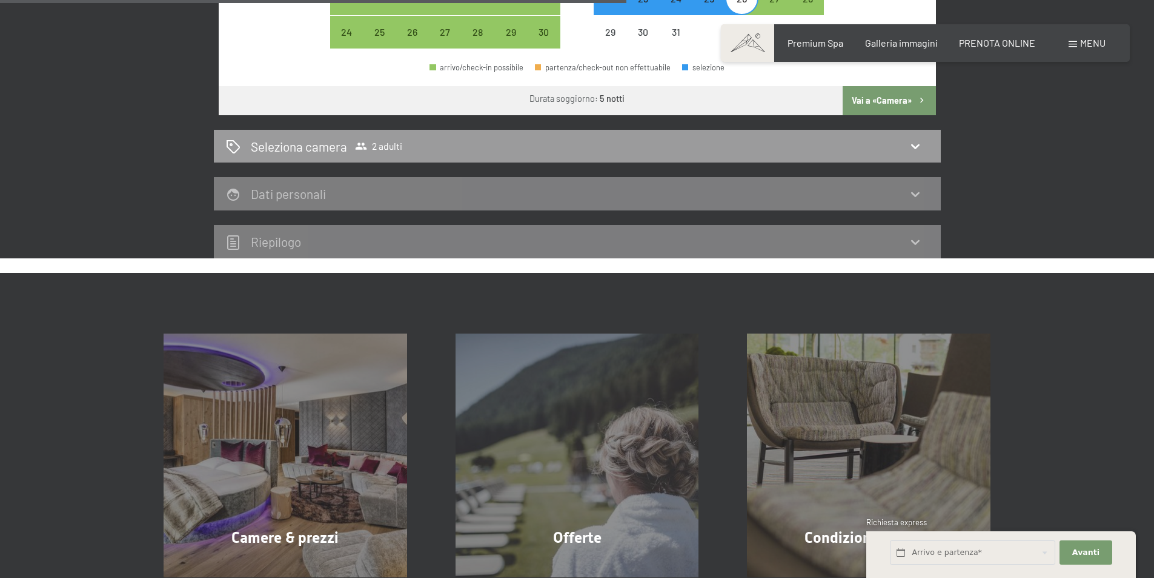
click at [913, 101] on button "Vai a «Camera»" at bounding box center [889, 100] width 93 height 29
select select "2025-11-01"
select select "2025-12-01"
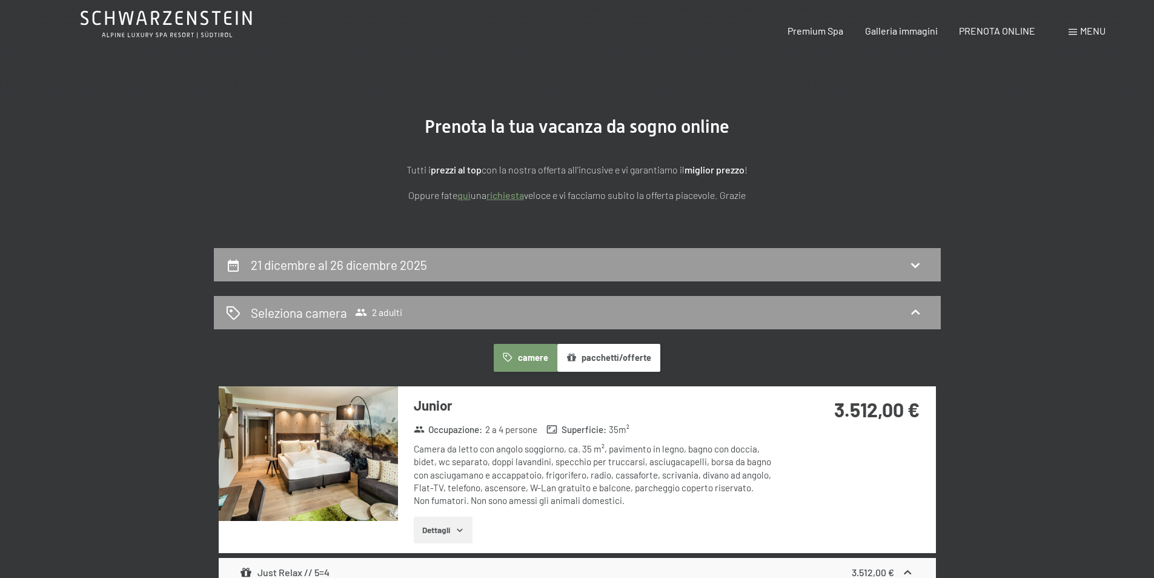
scroll to position [0, 0]
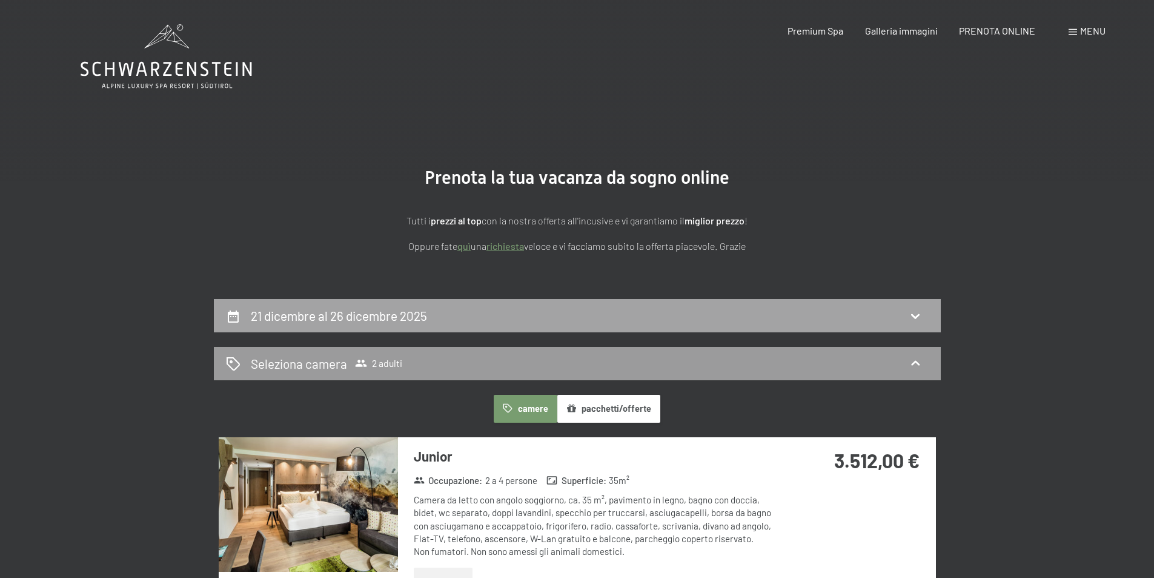
click at [401, 309] on h2 "21 dicembre al 26 dicembre 2025" at bounding box center [339, 315] width 176 height 15
select select "2025-11-01"
select select "2025-12-01"
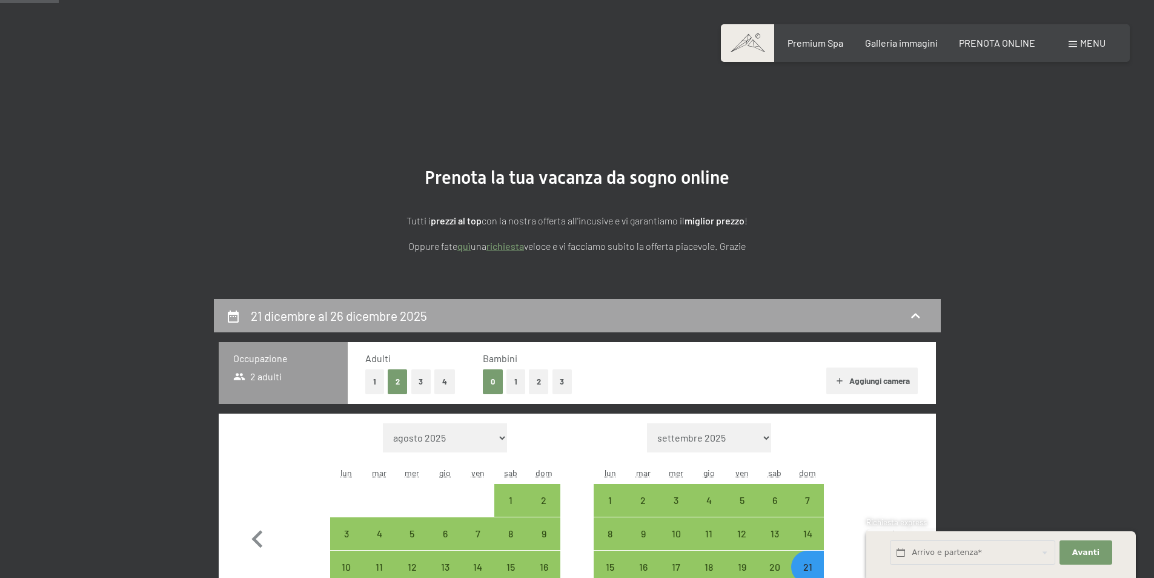
scroll to position [299, 0]
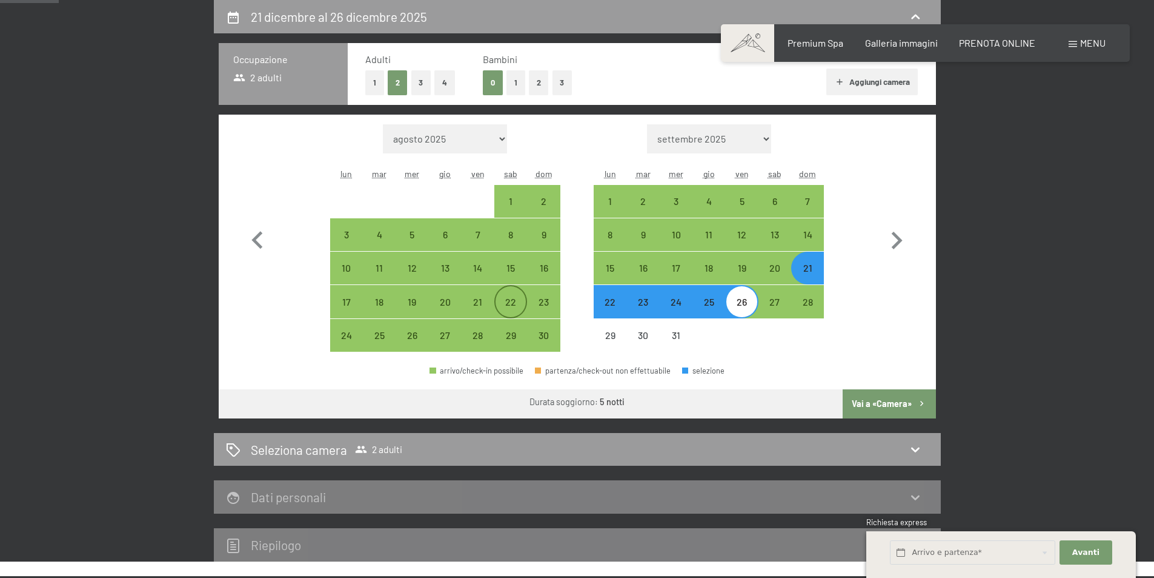
click at [511, 301] on div "22" at bounding box center [511, 312] width 30 height 30
select select "2025-11-01"
select select "2025-12-01"
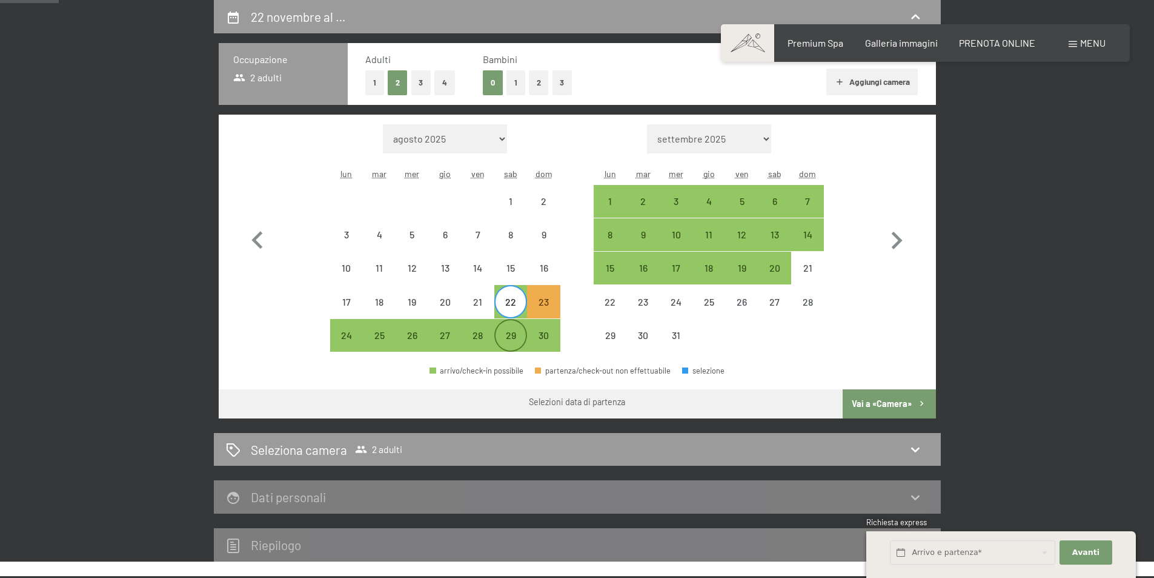
click at [522, 332] on div "29" at bounding box center [511, 345] width 30 height 30
select select "2025-11-01"
select select "2025-12-01"
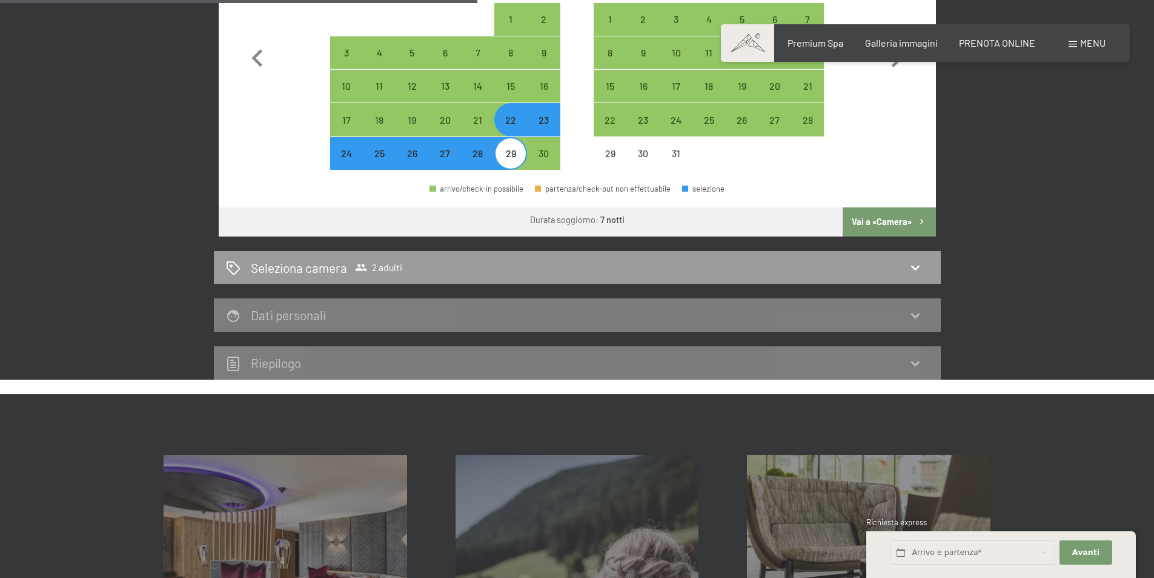
click at [891, 222] on button "Vai a «Camera»" at bounding box center [889, 221] width 93 height 29
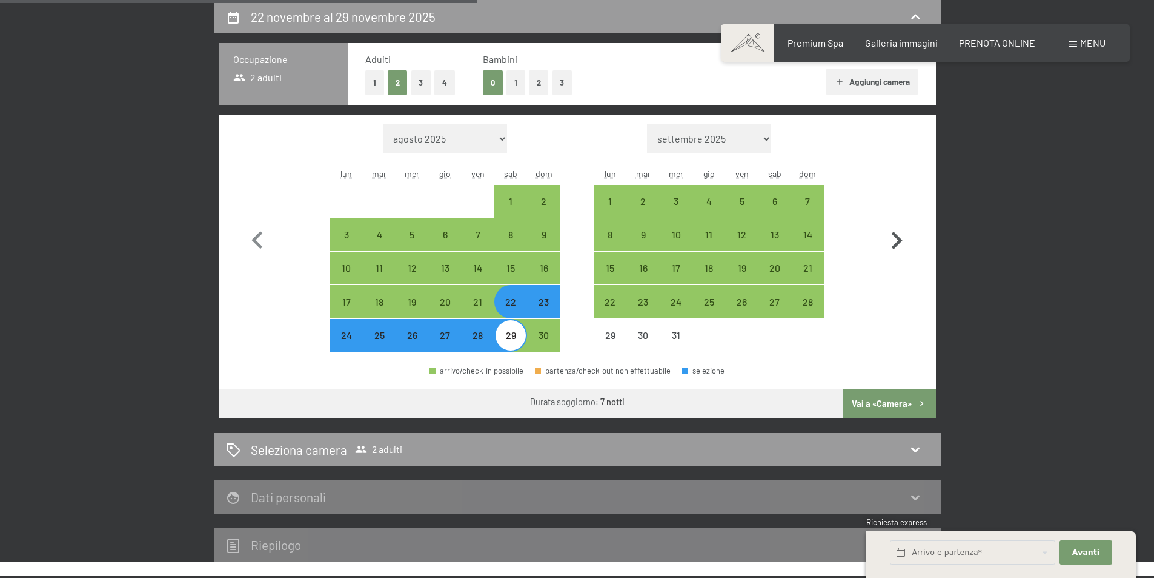
select select "2025-11-01"
select select "2025-12-01"
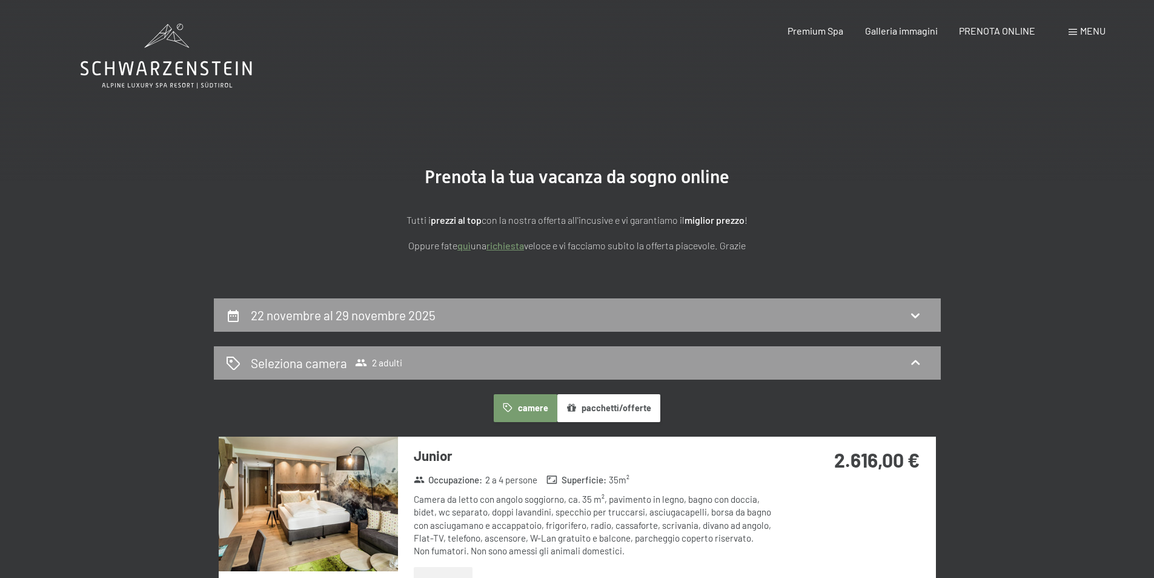
scroll to position [0, 0]
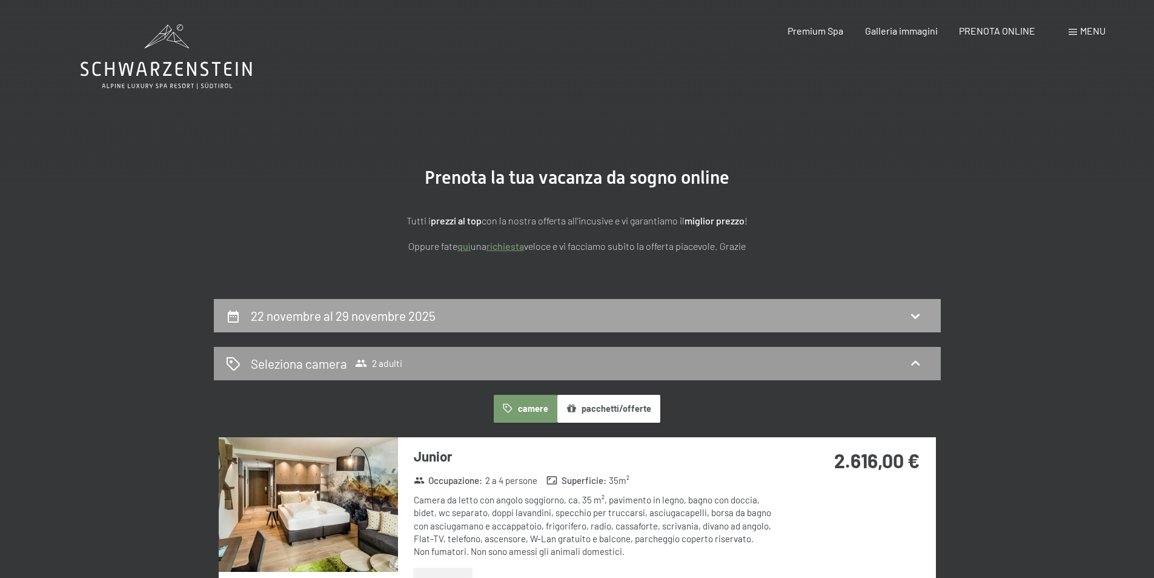
click at [885, 305] on div "22 novembre al 29 novembre 2025" at bounding box center [577, 315] width 727 height 33
select select "2025-11-01"
select select "2025-12-01"
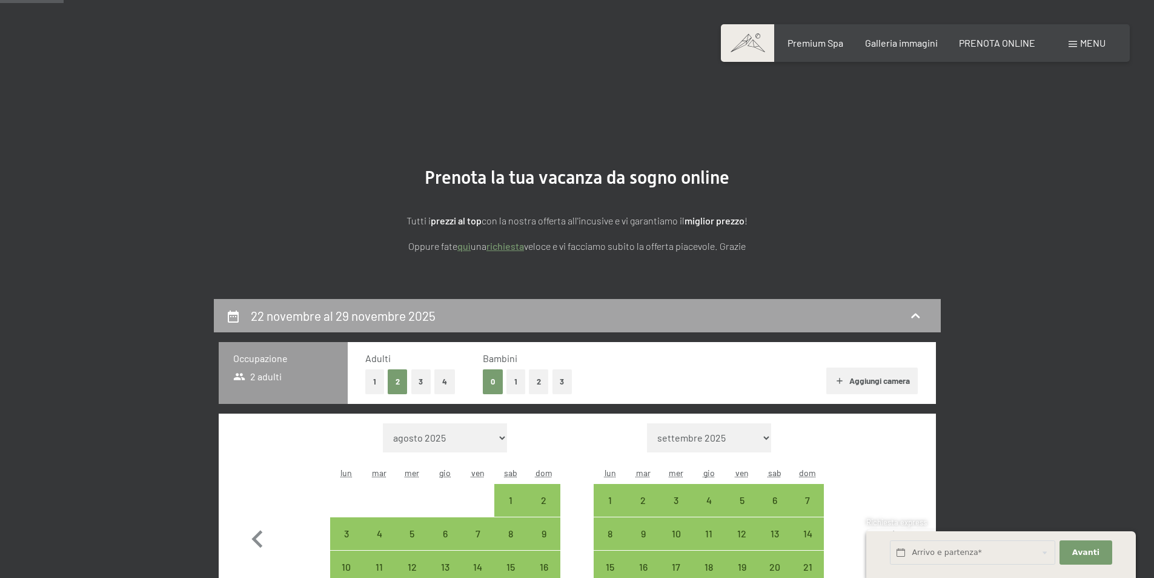
scroll to position [299, 0]
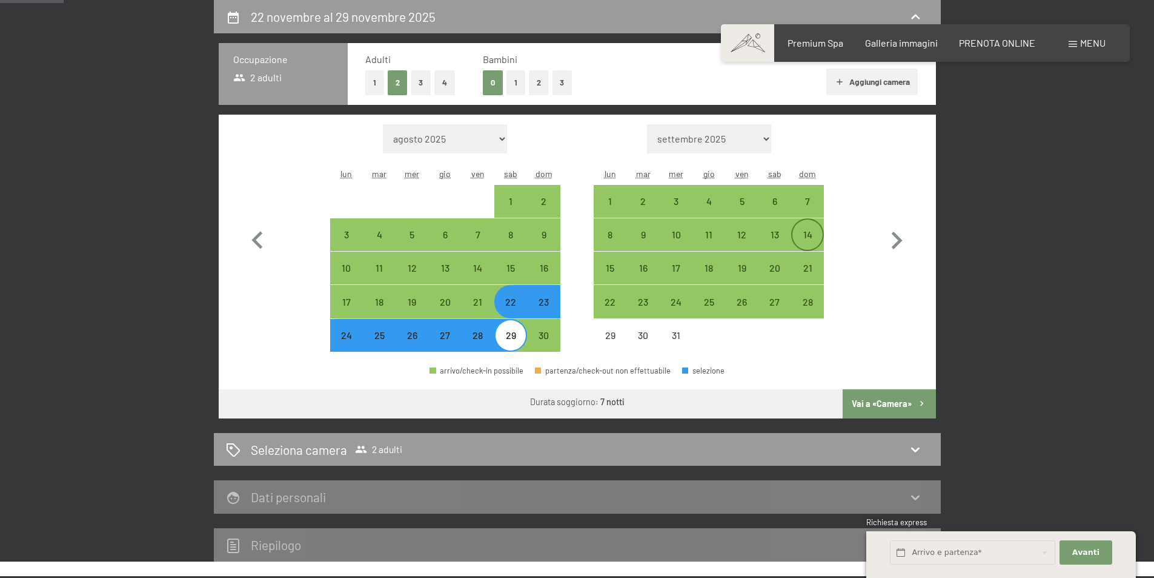
click at [816, 236] on div "14" at bounding box center [808, 245] width 30 height 30
select select "2025-11-01"
select select "2025-12-01"
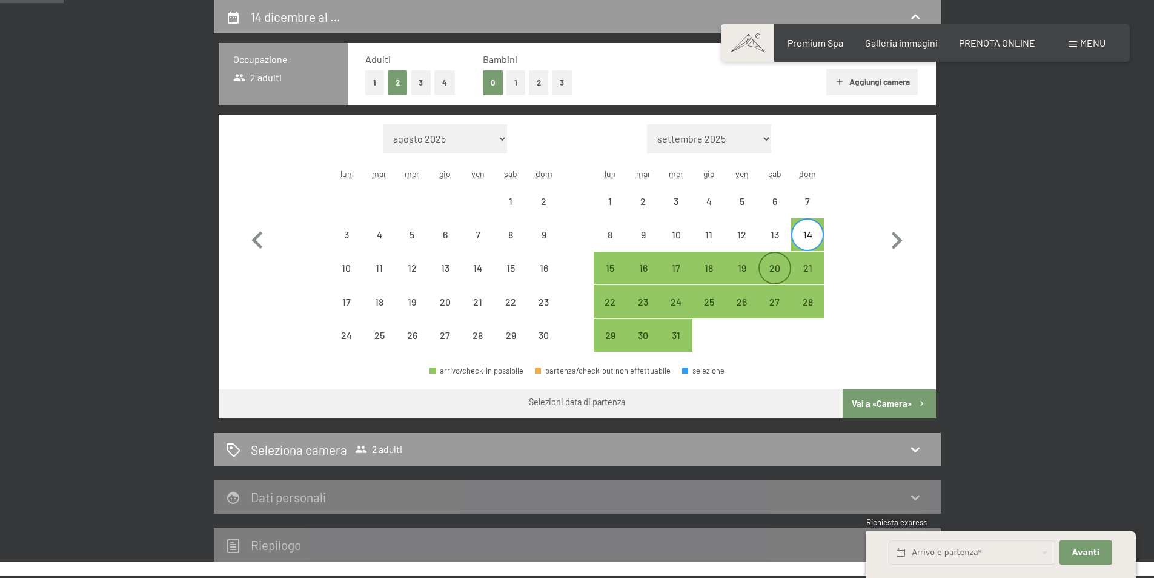
click at [782, 274] on div "20" at bounding box center [775, 278] width 30 height 30
select select "2025-11-01"
select select "2025-12-01"
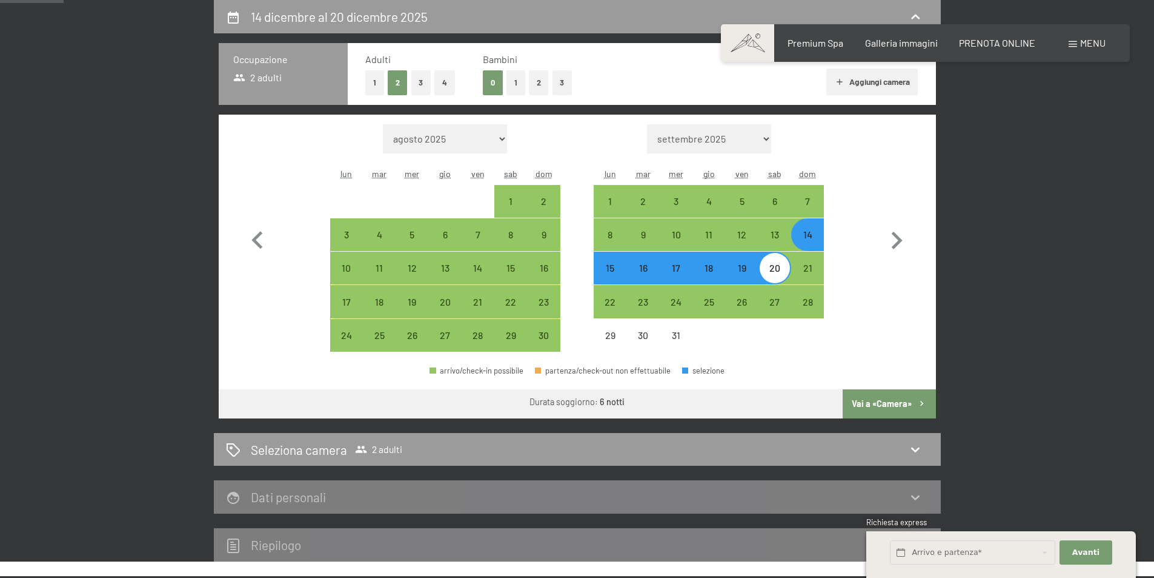
click at [867, 399] on button "Vai a «Camera»" at bounding box center [889, 403] width 93 height 29
select select "2025-11-01"
select select "2025-12-01"
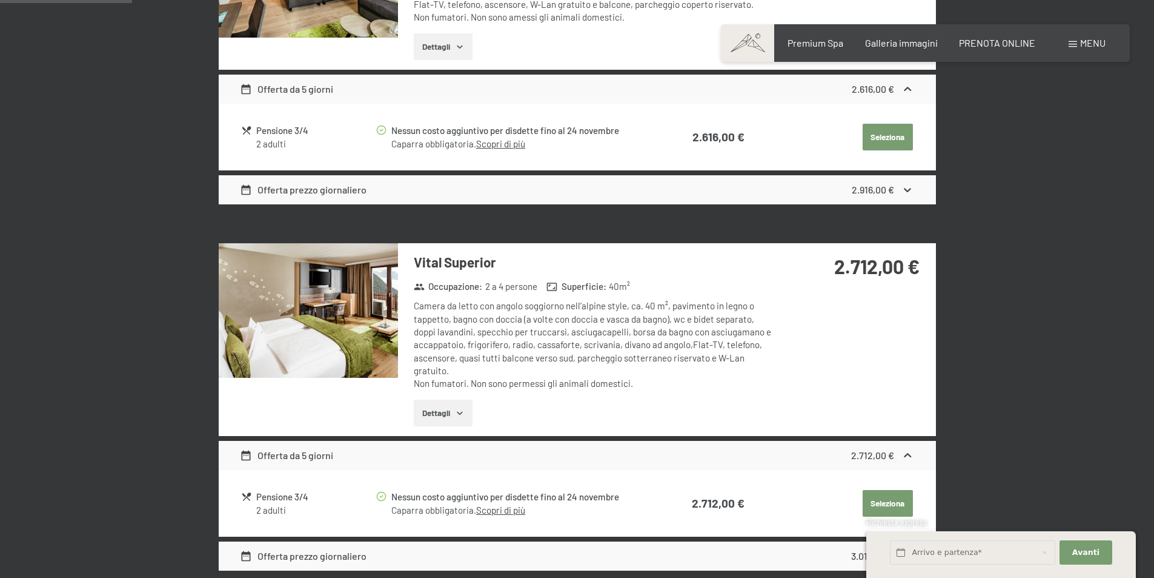
scroll to position [541, 0]
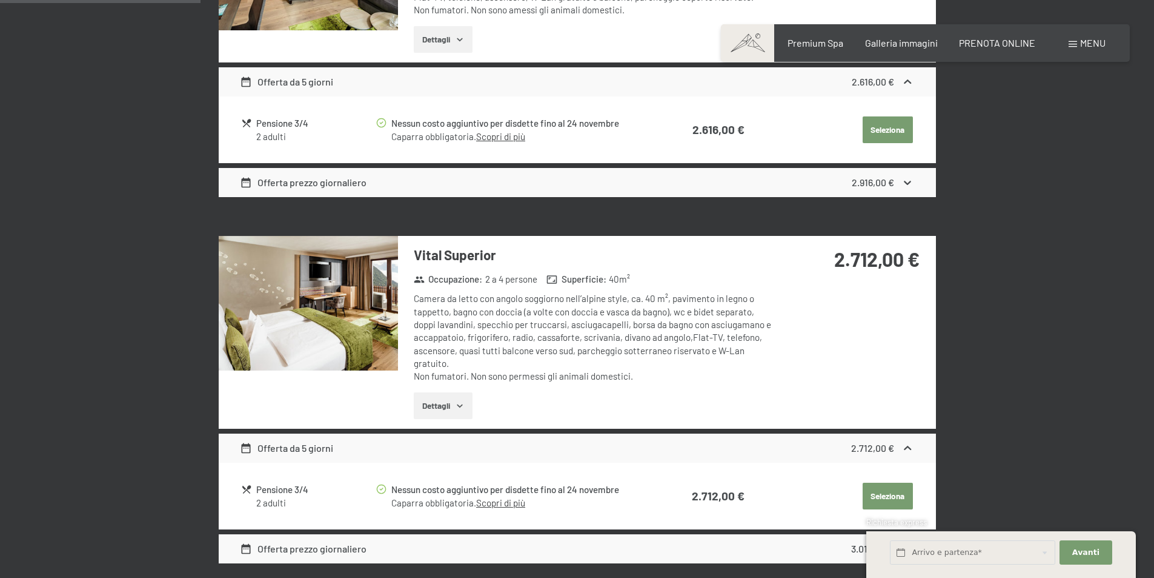
click at [899, 182] on div "2.916,00 €" at bounding box center [883, 182] width 62 height 15
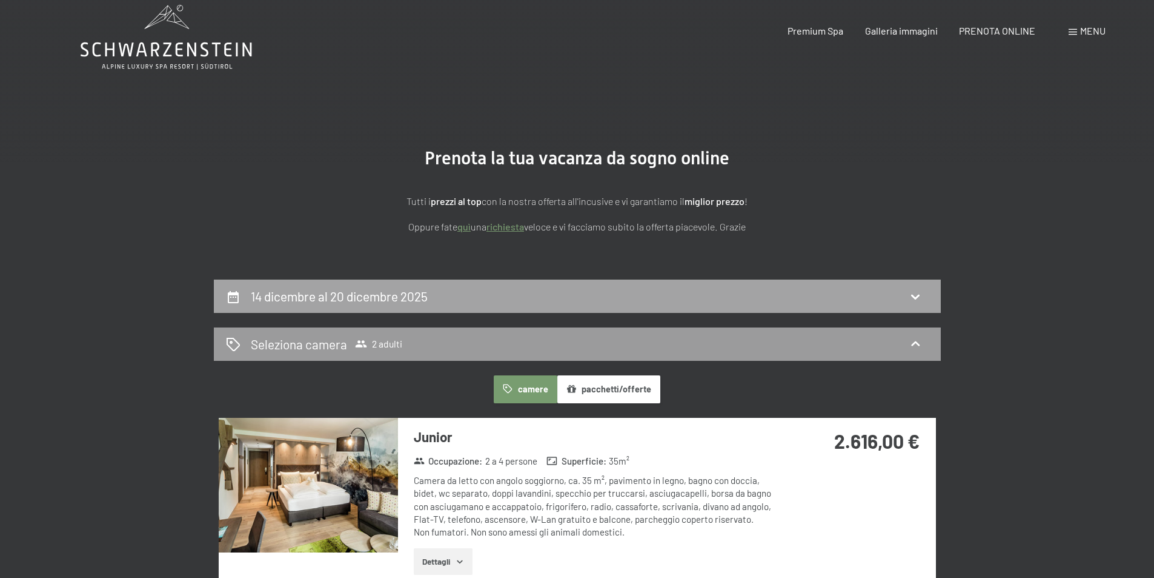
scroll to position [0, 0]
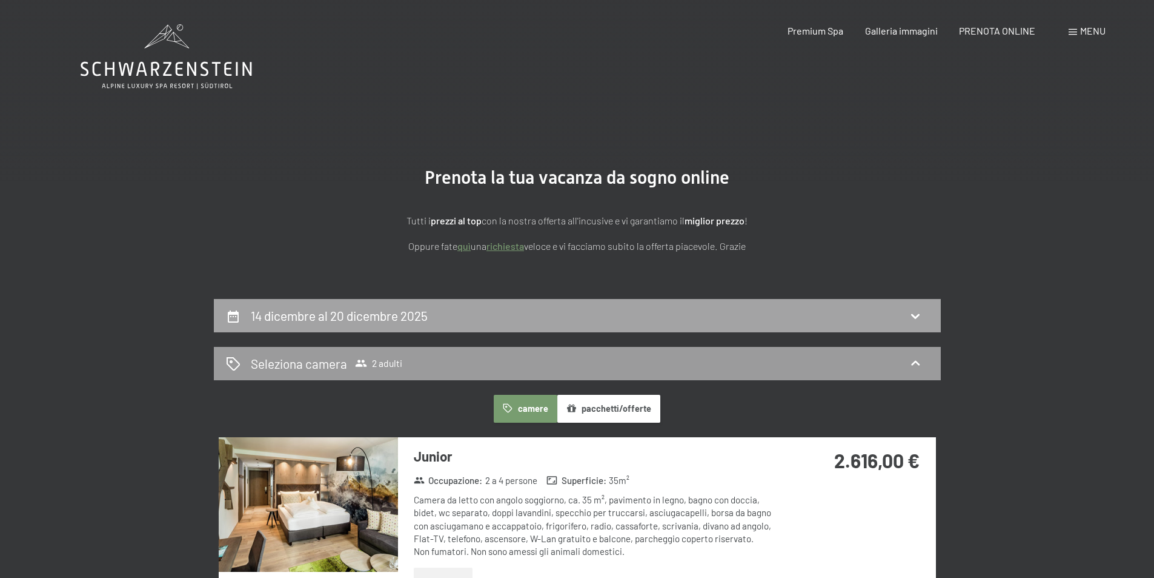
click at [328, 300] on div "14 dicembre al 20 dicembre 2025" at bounding box center [577, 315] width 727 height 33
select select "2025-11-01"
select select "2025-12-01"
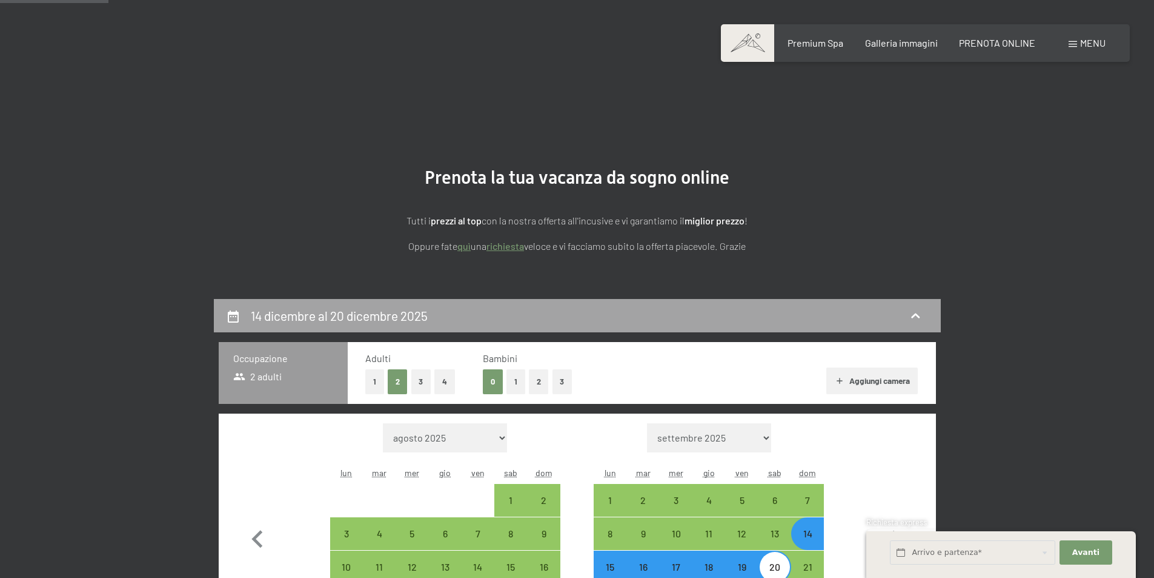
scroll to position [299, 0]
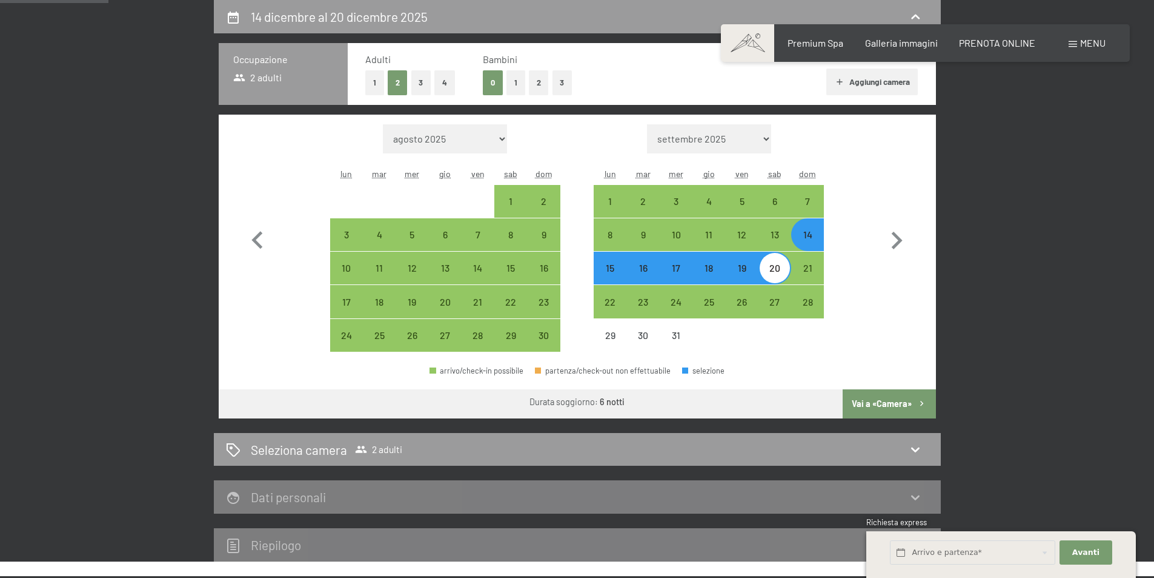
click at [807, 242] on div "14" at bounding box center [808, 245] width 30 height 30
select select "2025-11-01"
select select "2025-12-01"
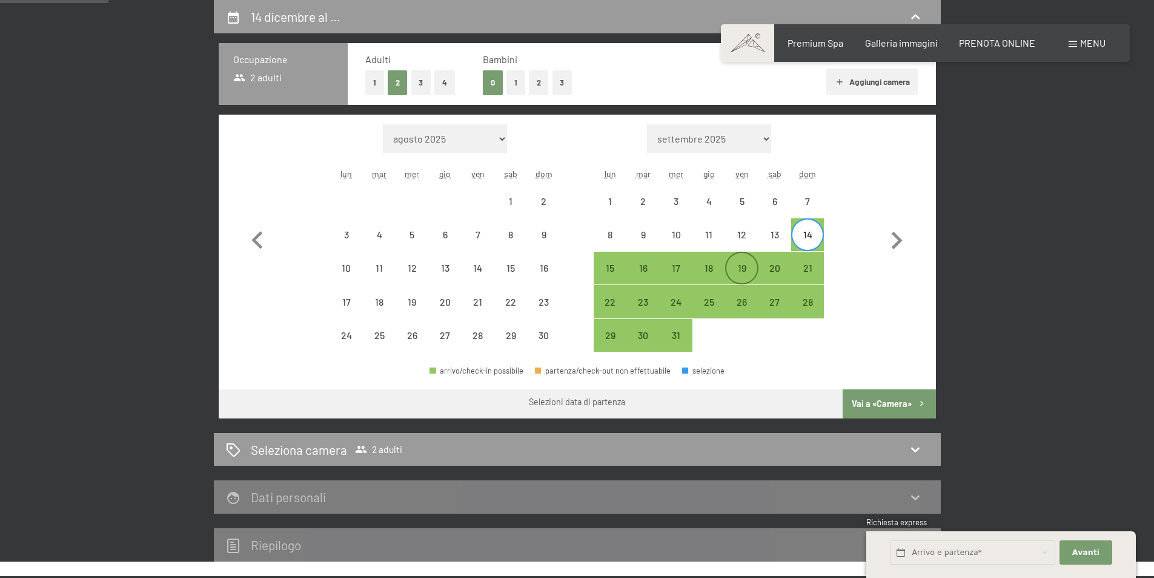
click at [754, 268] on div "19" at bounding box center [742, 278] width 30 height 30
select select "2025-11-01"
select select "2025-12-01"
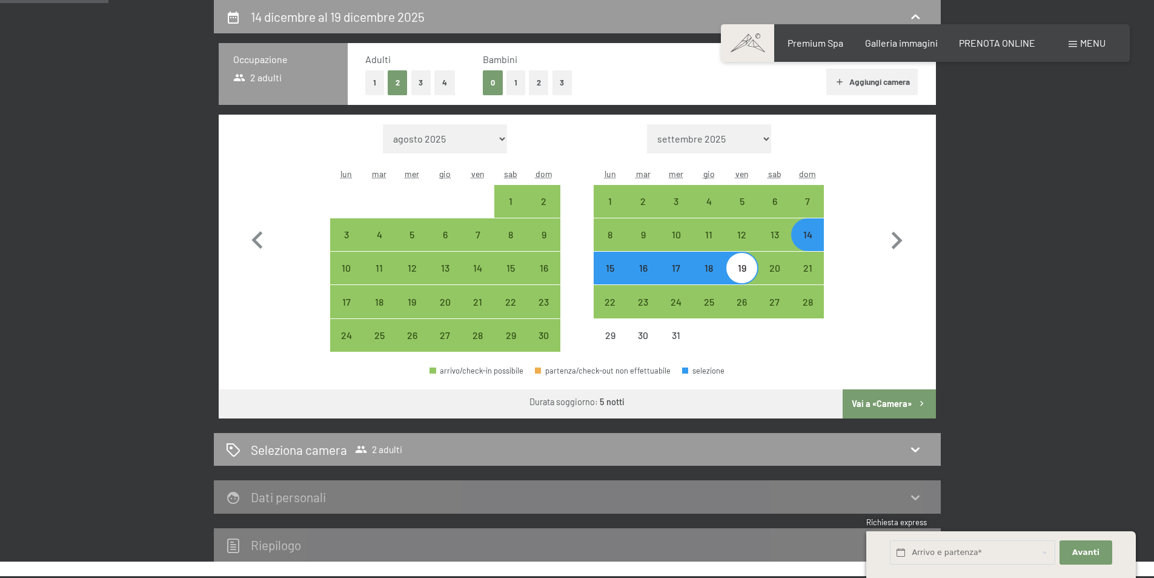
click at [860, 401] on button "Vai a «Camera»" at bounding box center [889, 403] width 93 height 29
select select "2025-11-01"
select select "2025-12-01"
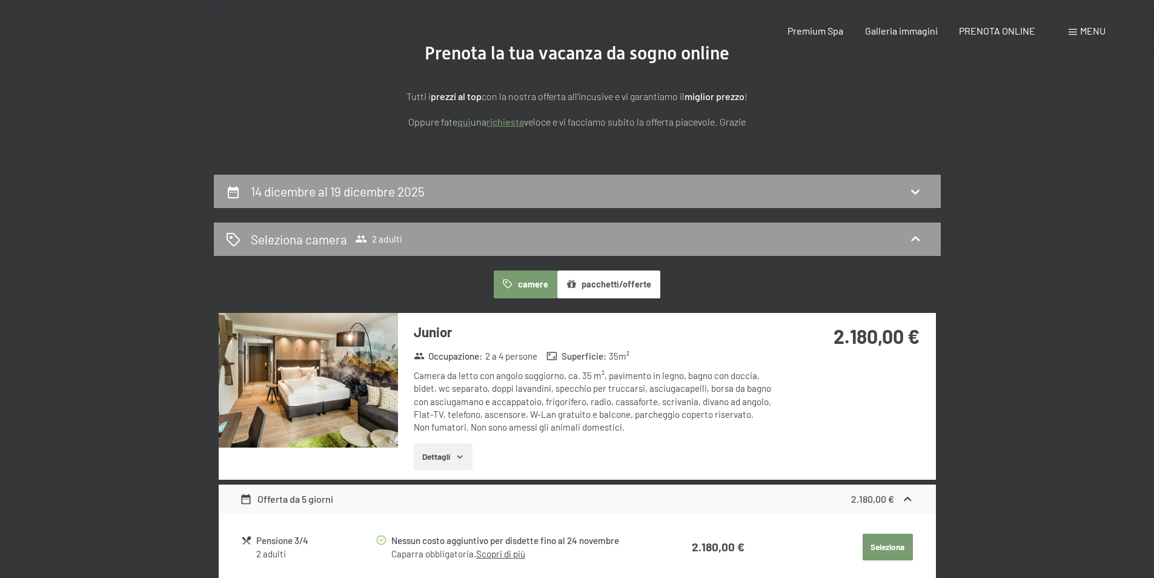
scroll to position [0, 0]
